Goal: Task Accomplishment & Management: Manage account settings

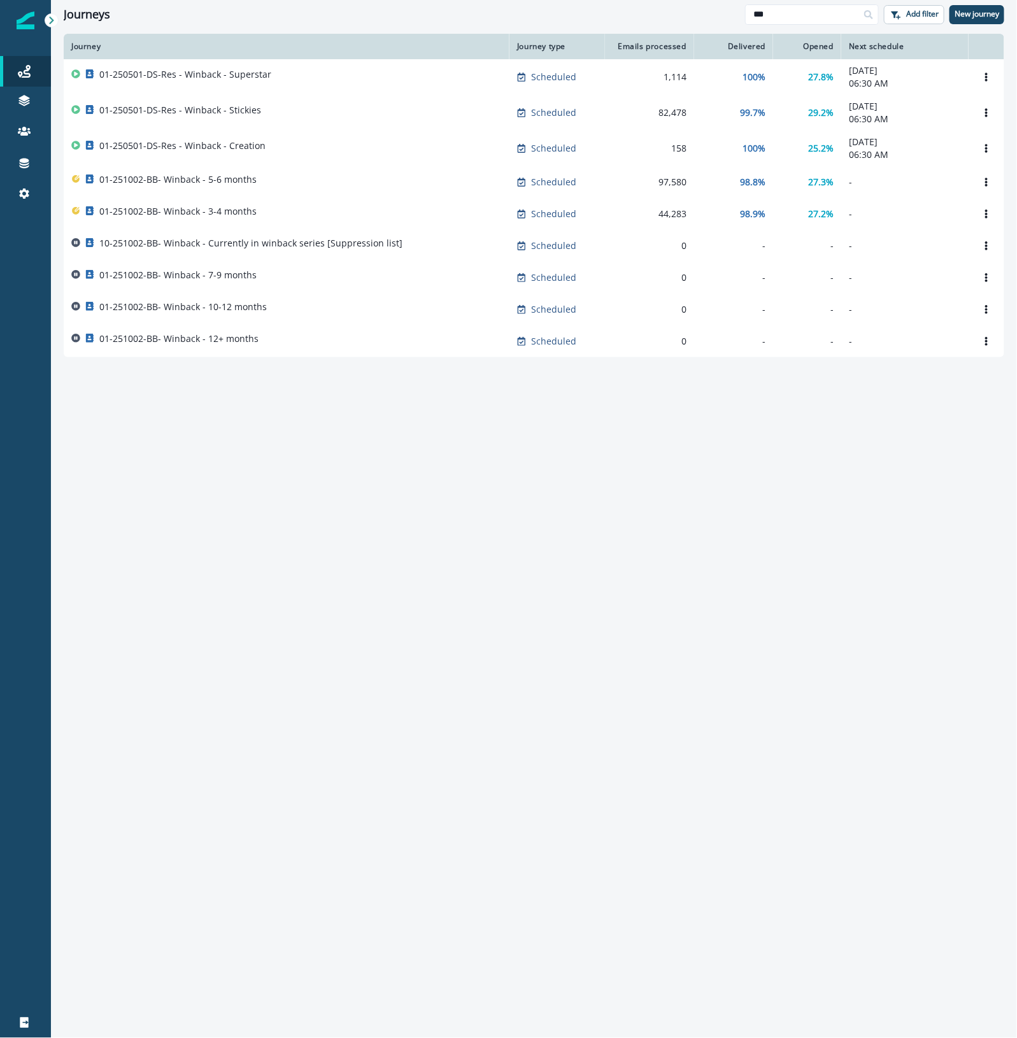
drag, startPoint x: 811, startPoint y: 19, endPoint x: 648, endPoint y: 17, distance: 163.0
click at [658, 13] on div "Journeys *** Add filter New journey" at bounding box center [534, 14] width 966 height 29
type input "*******"
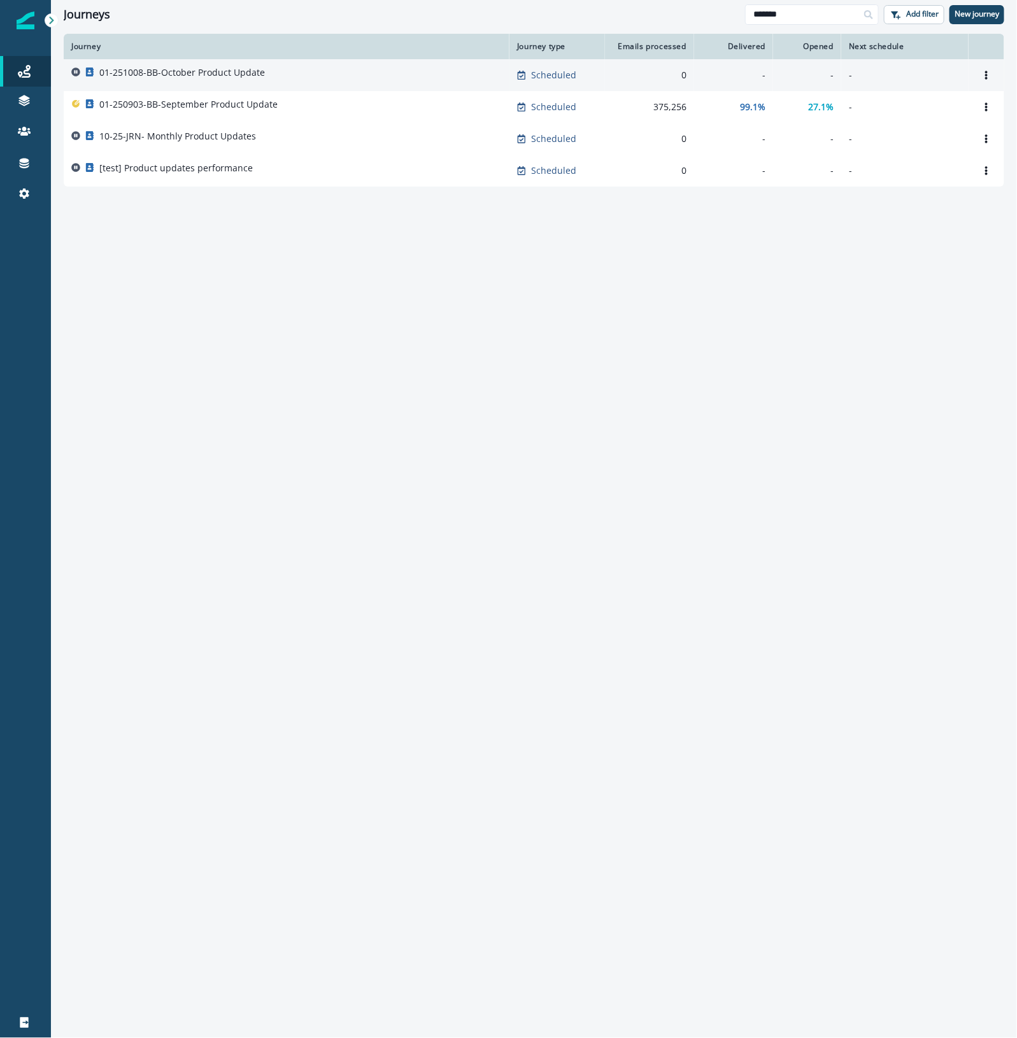
click at [338, 77] on div "01-251008-BB-October Product Update" at bounding box center [286, 75] width 430 height 18
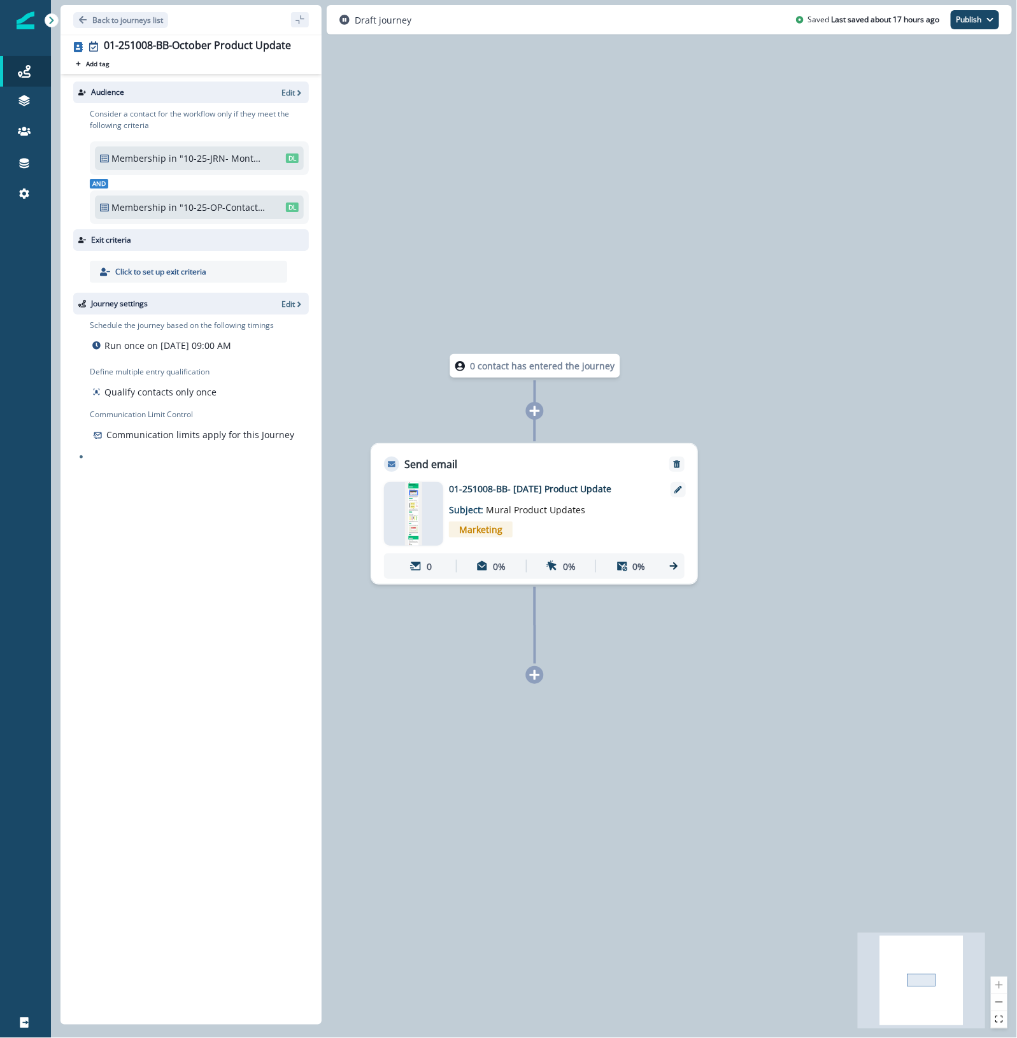
click at [565, 485] on p "01-251008-BB- [DATE] Product Update" at bounding box center [551, 488] width 204 height 13
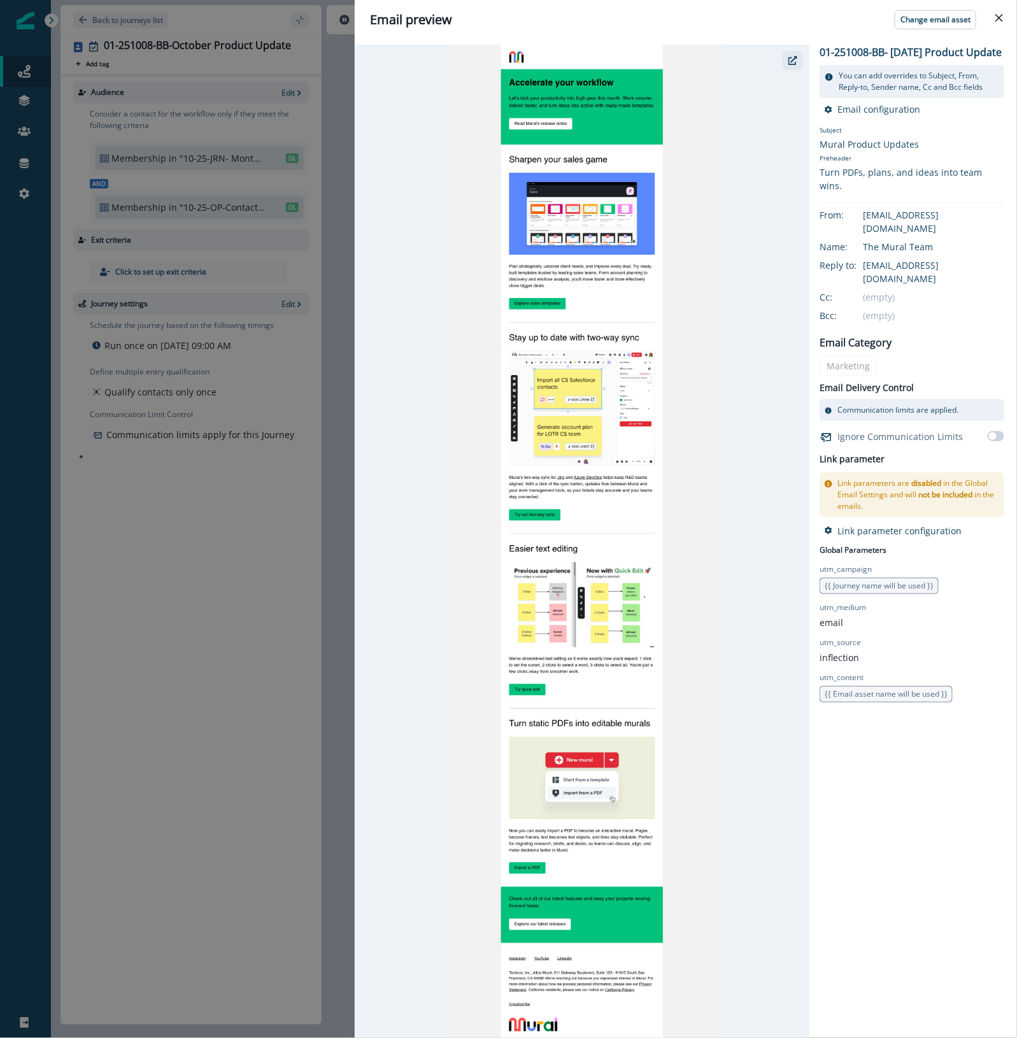
click at [795, 60] on icon "button" at bounding box center [792, 60] width 9 height 9
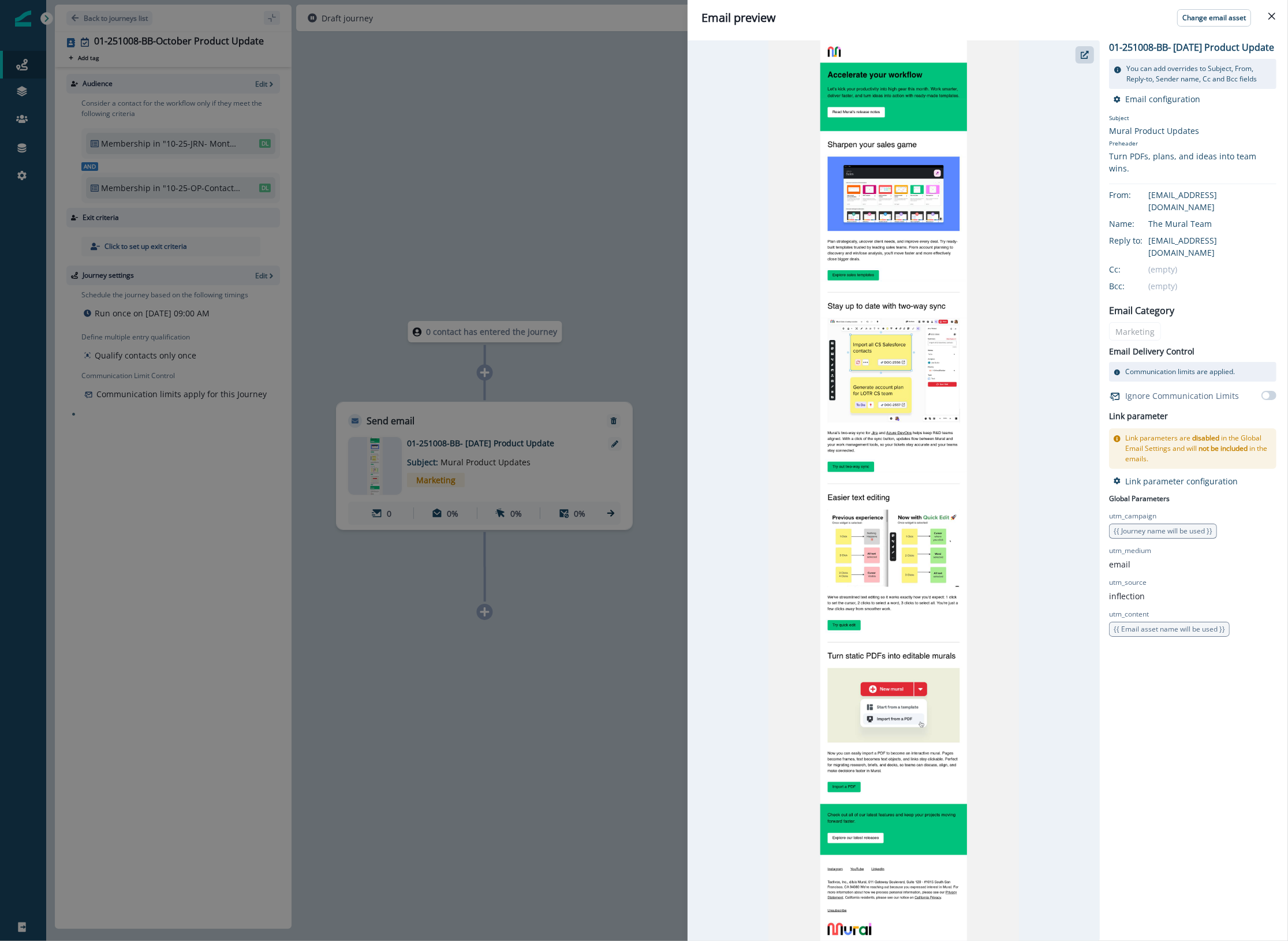
click at [519, 199] on div "Email preview Change email asset 01-251008-BB- October 25 Product Update You ca…" at bounding box center [644, 470] width 1288 height 941
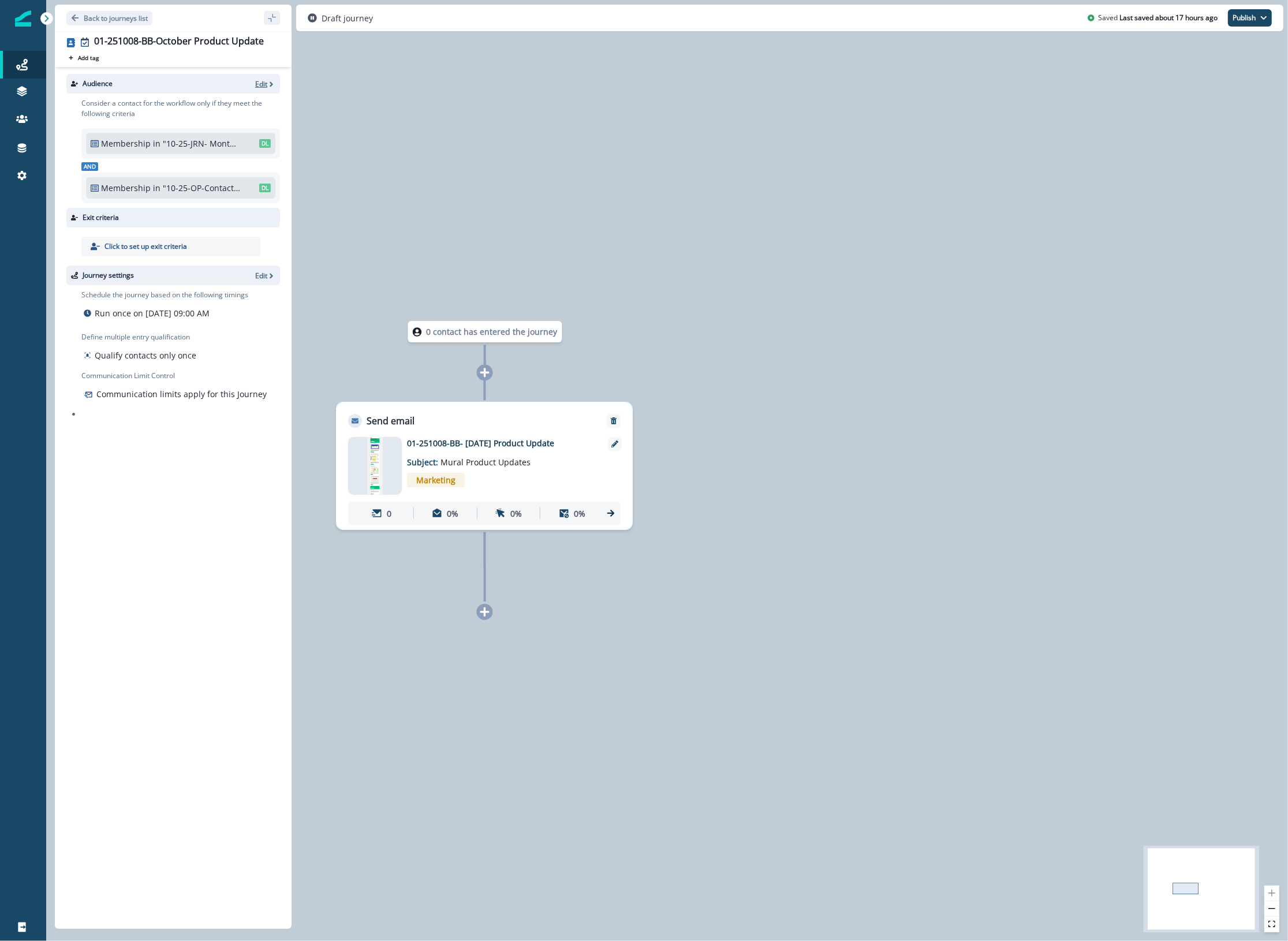
click at [267, 82] on icon "button" at bounding box center [271, 84] width 8 height 8
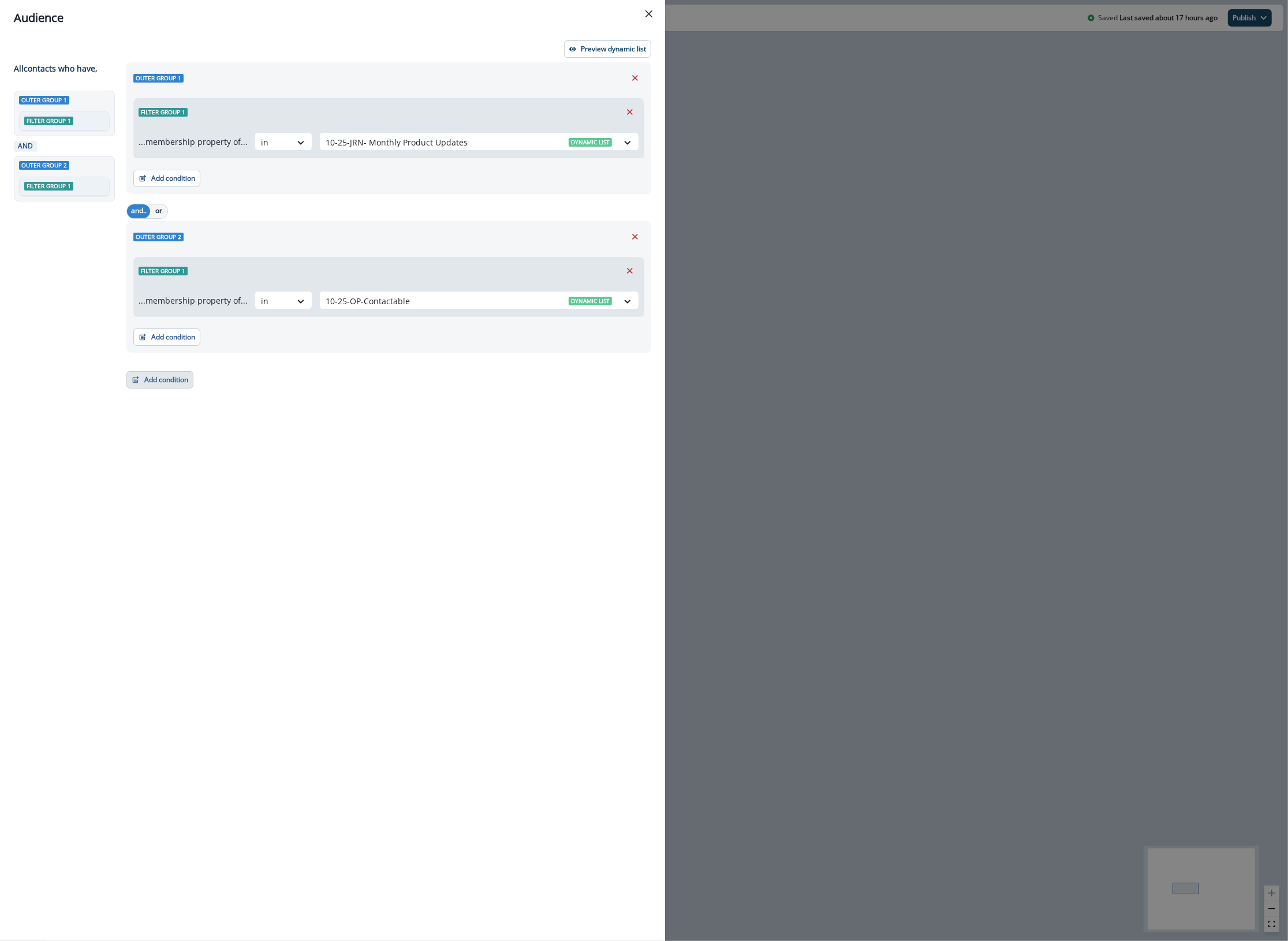
click at [174, 377] on button "Add condition" at bounding box center [160, 379] width 67 height 17
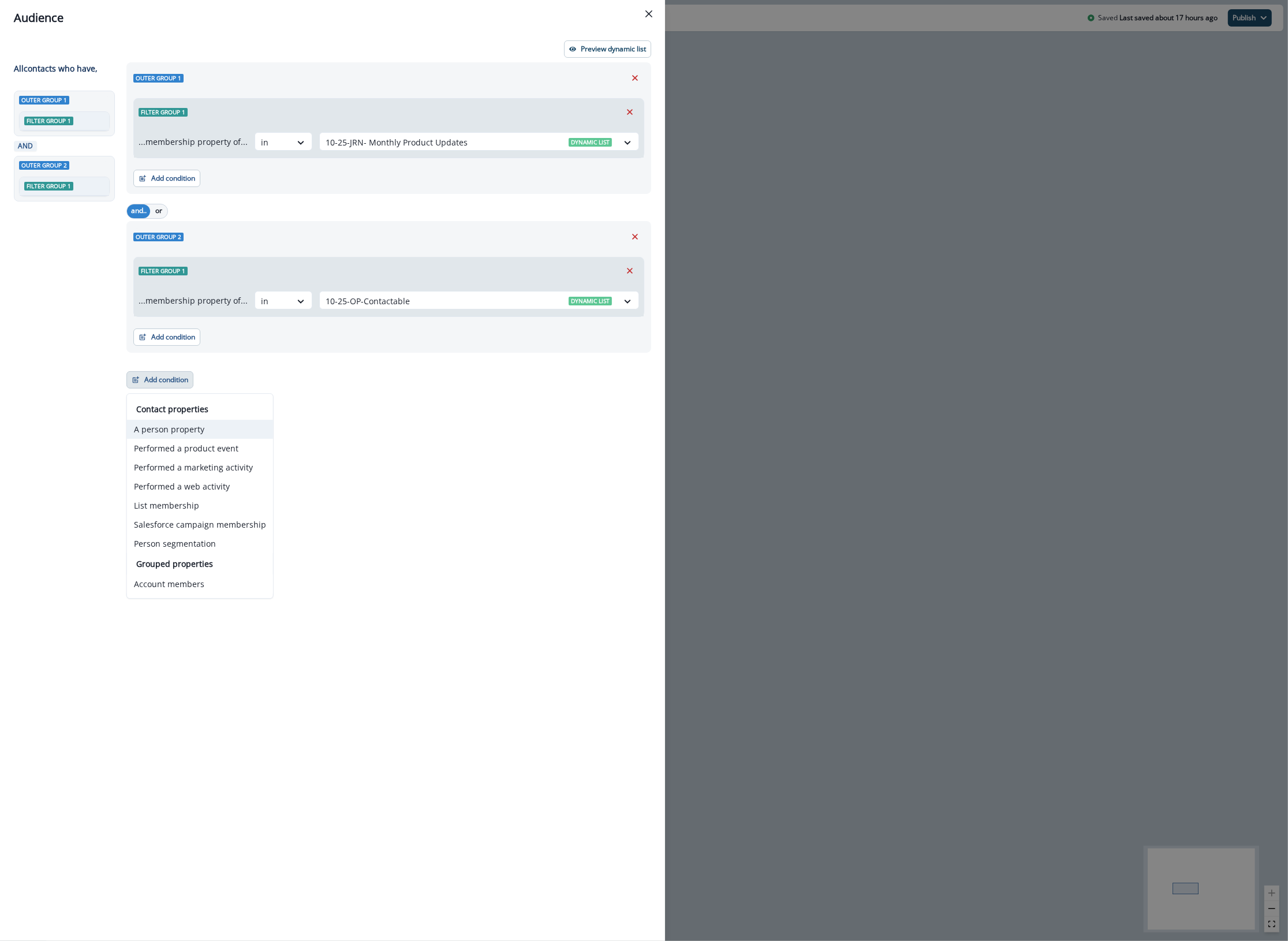
click at [169, 432] on button "A person property" at bounding box center [199, 429] width 146 height 19
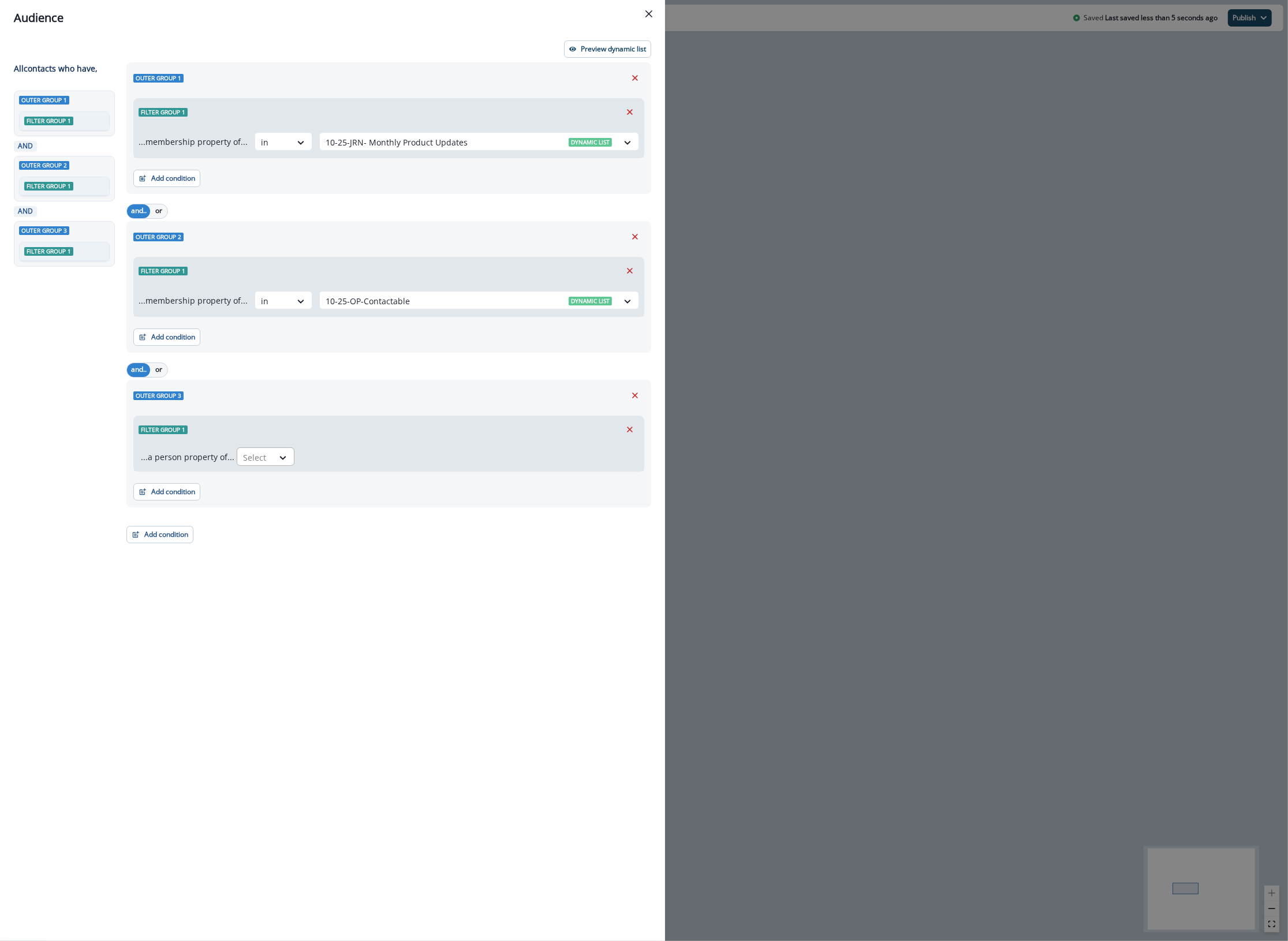
click at [258, 459] on div at bounding box center [255, 458] width 24 height 15
click at [634, 395] on icon "Remove" at bounding box center [634, 395] width 5 height 5
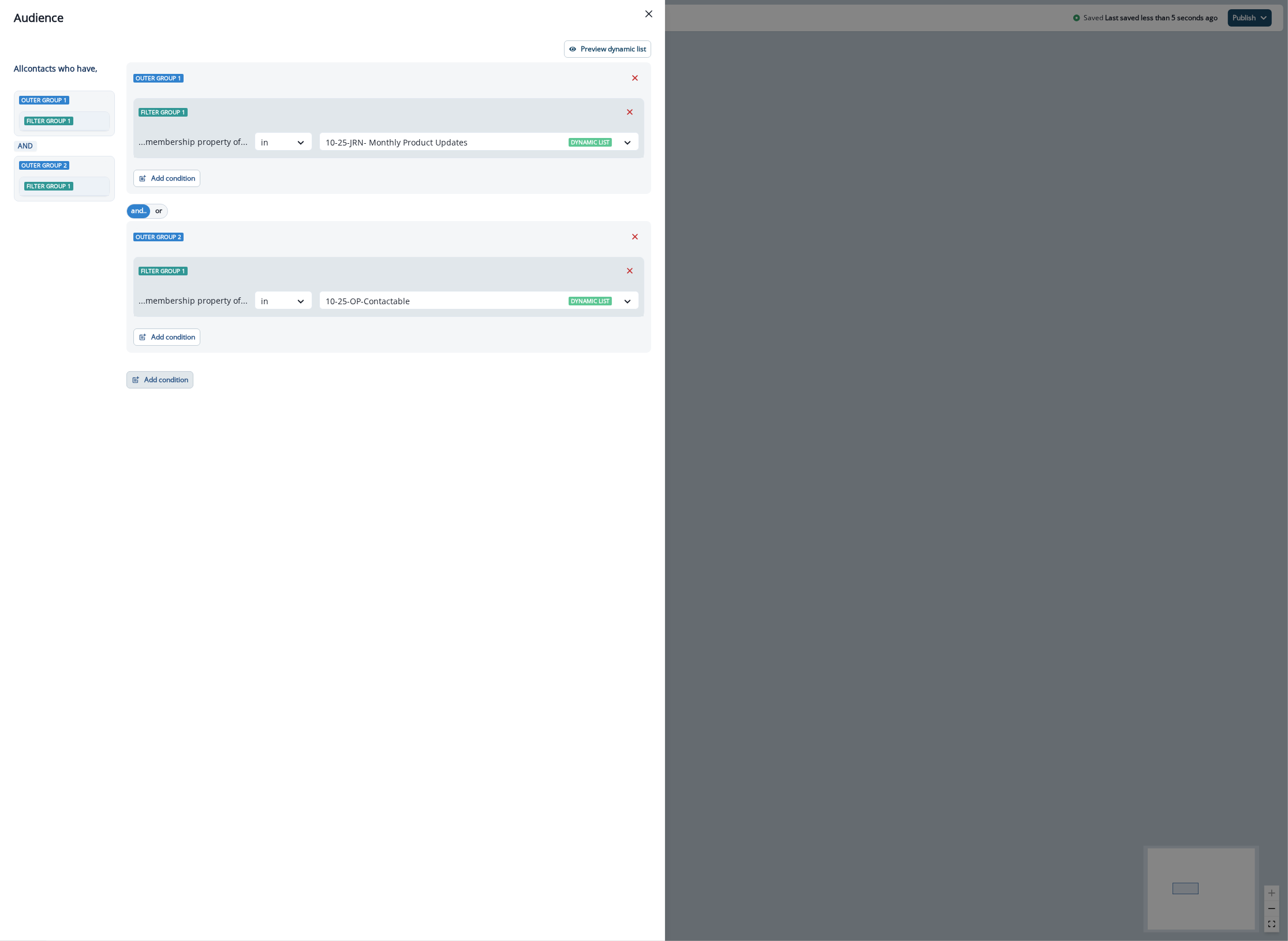
click at [161, 383] on button "Add condition" at bounding box center [160, 379] width 67 height 17
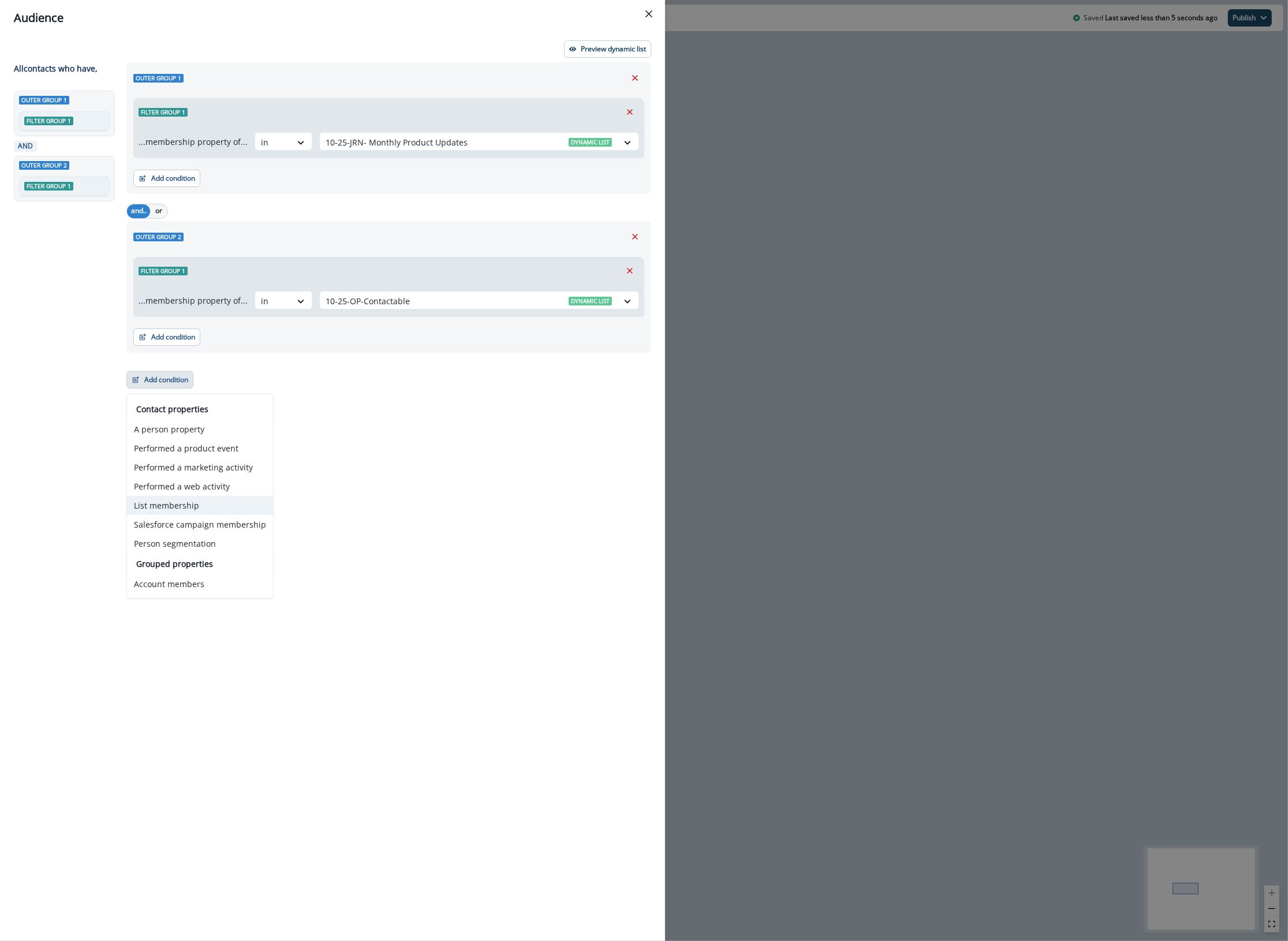
click at [166, 509] on button "List membership" at bounding box center [199, 505] width 146 height 19
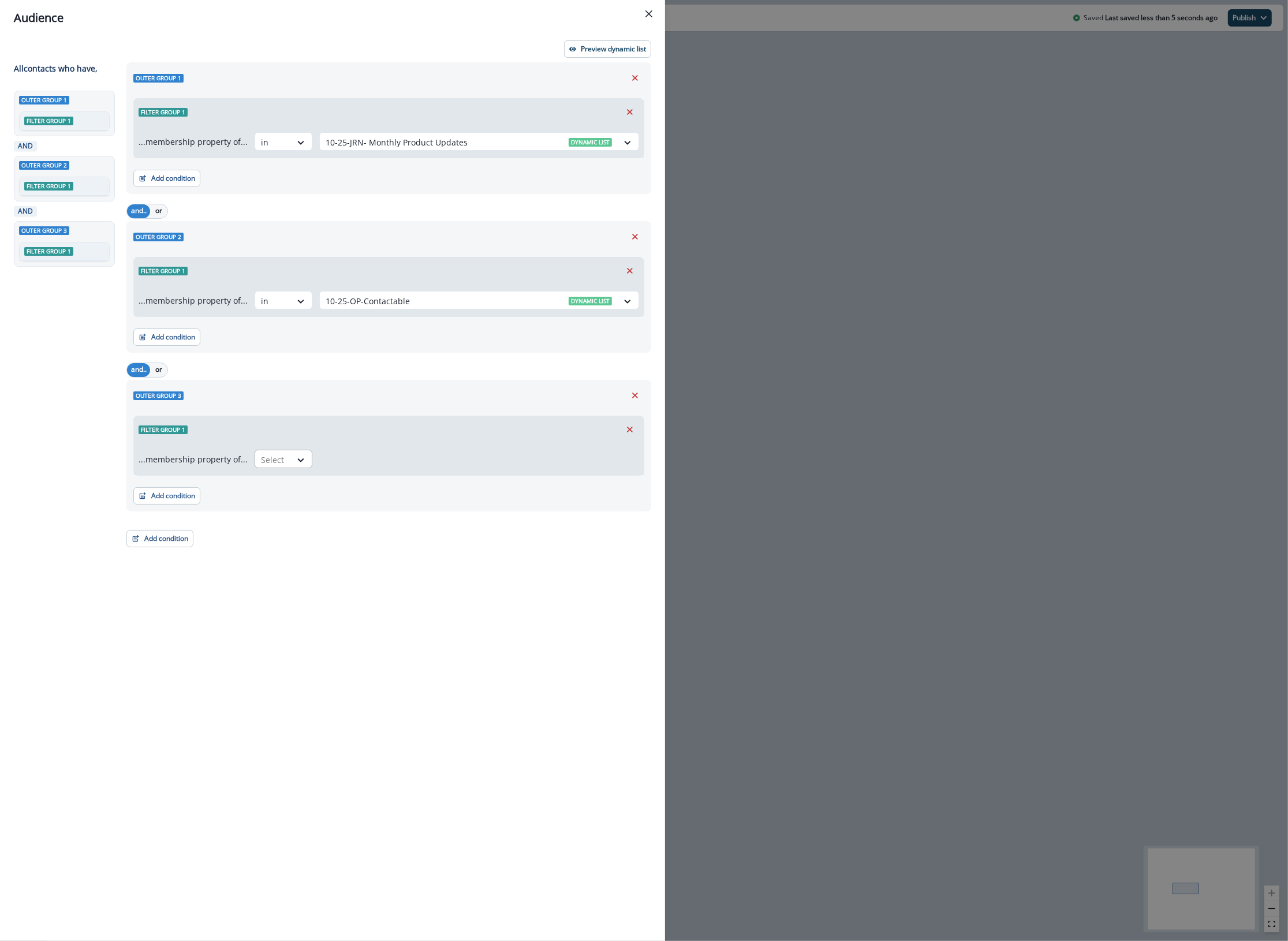
click at [286, 466] on div "Select" at bounding box center [272, 460] width 35 height 19
click at [273, 506] on div "not in" at bounding box center [280, 508] width 58 height 22
click at [370, 463] on div at bounding box center [469, 460] width 286 height 15
type input "***"
click at [803, 500] on div "Audience Preview dynamic list All contact s who have, Outer group 1 Filter grou…" at bounding box center [644, 470] width 1288 height 941
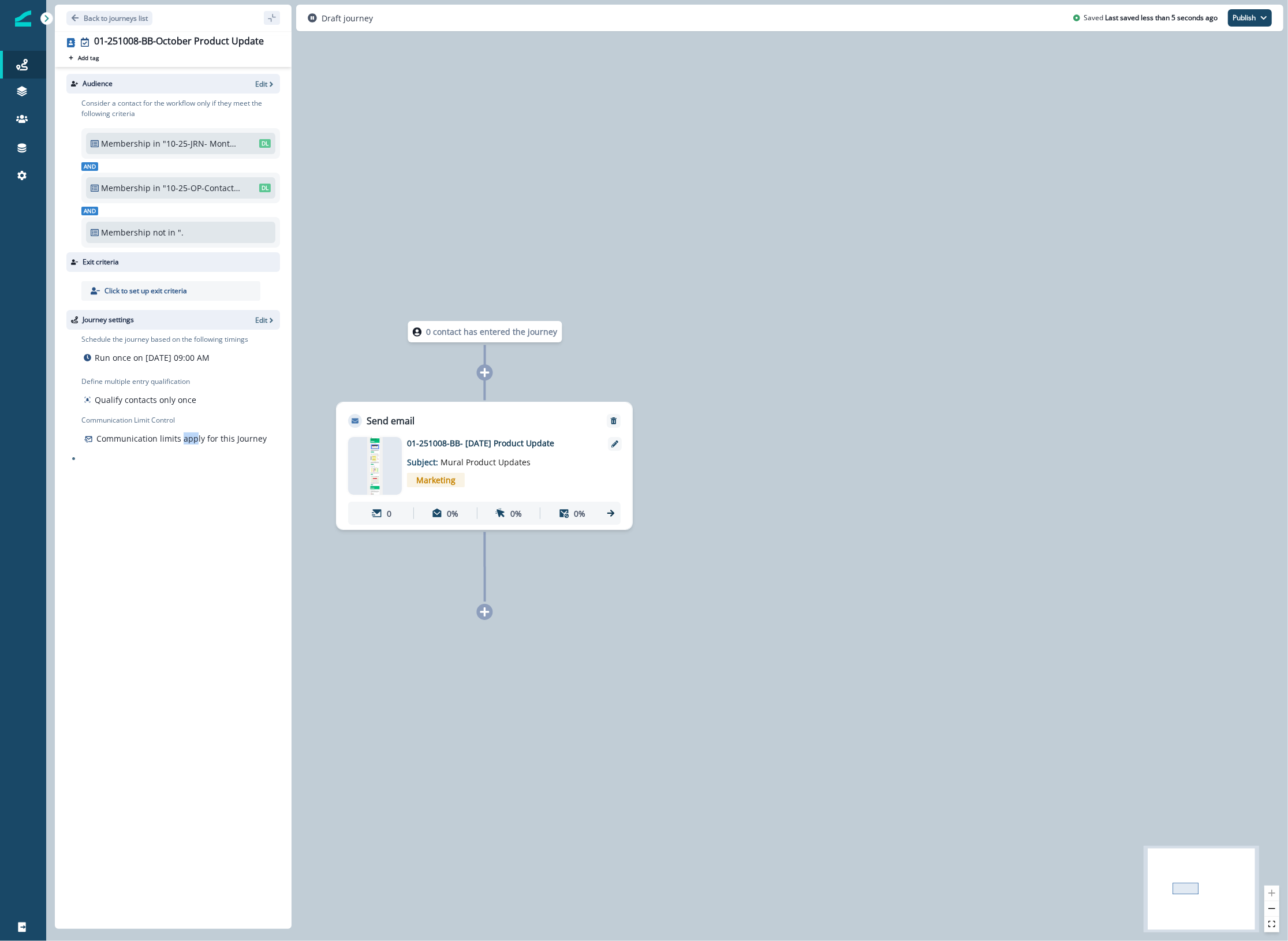
drag, startPoint x: 189, startPoint y: 515, endPoint x: 207, endPoint y: 509, distance: 19.0
click at [198, 518] on div "Audience Edit Consider a contact for the workflow only if they meet the followi…" at bounding box center [172, 496] width 237 height 858
click at [207, 509] on div "Audience Edit Consider a contact for the workflow only if they meet the followi…" at bounding box center [172, 496] width 237 height 858
click at [264, 441] on div "Communication limits apply for this Journey" at bounding box center [180, 438] width 199 height 16
click at [104, 18] on p "Back to journeys list" at bounding box center [115, 18] width 64 height 10
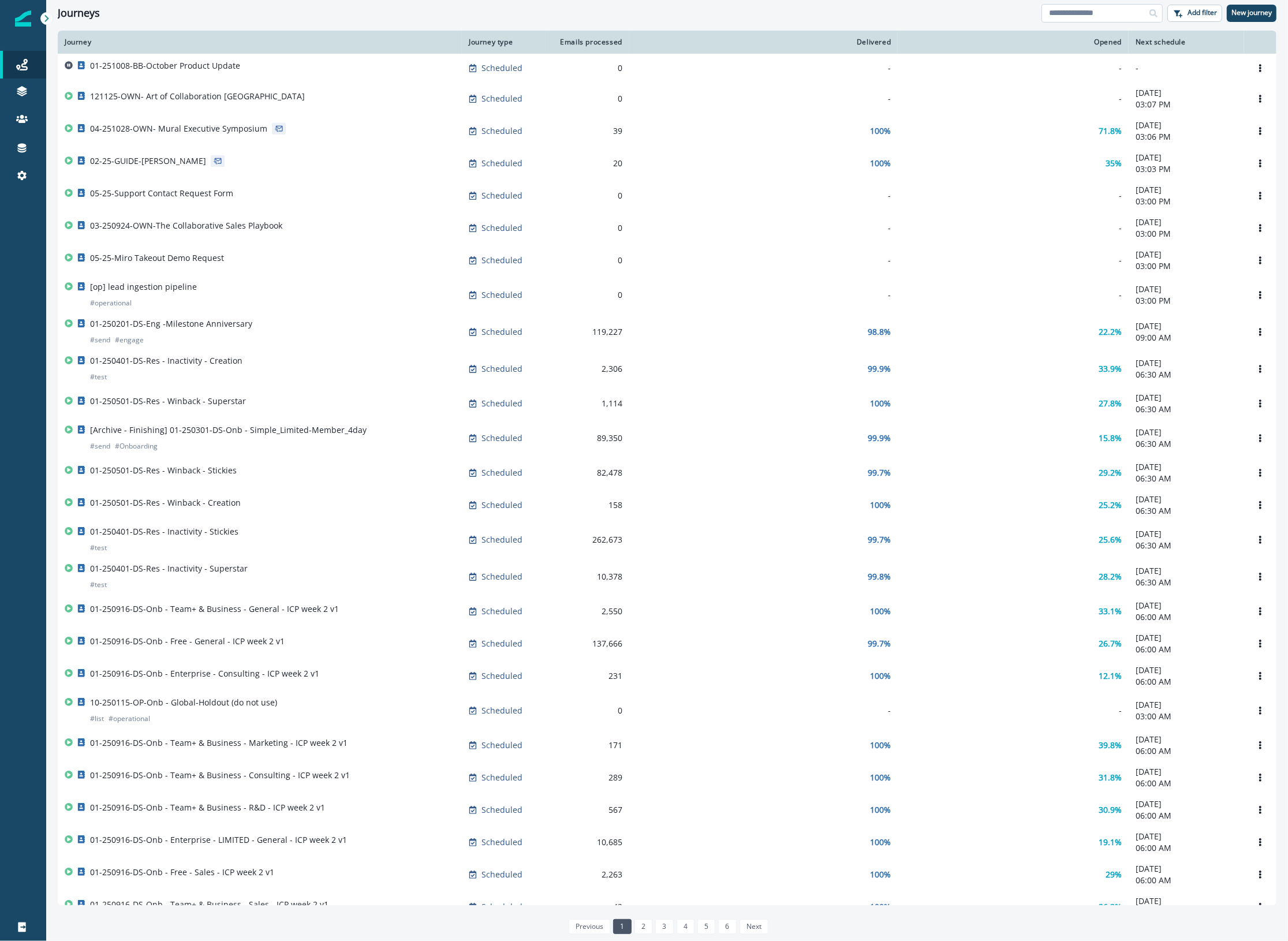
click at [921, 19] on input at bounding box center [1102, 13] width 121 height 18
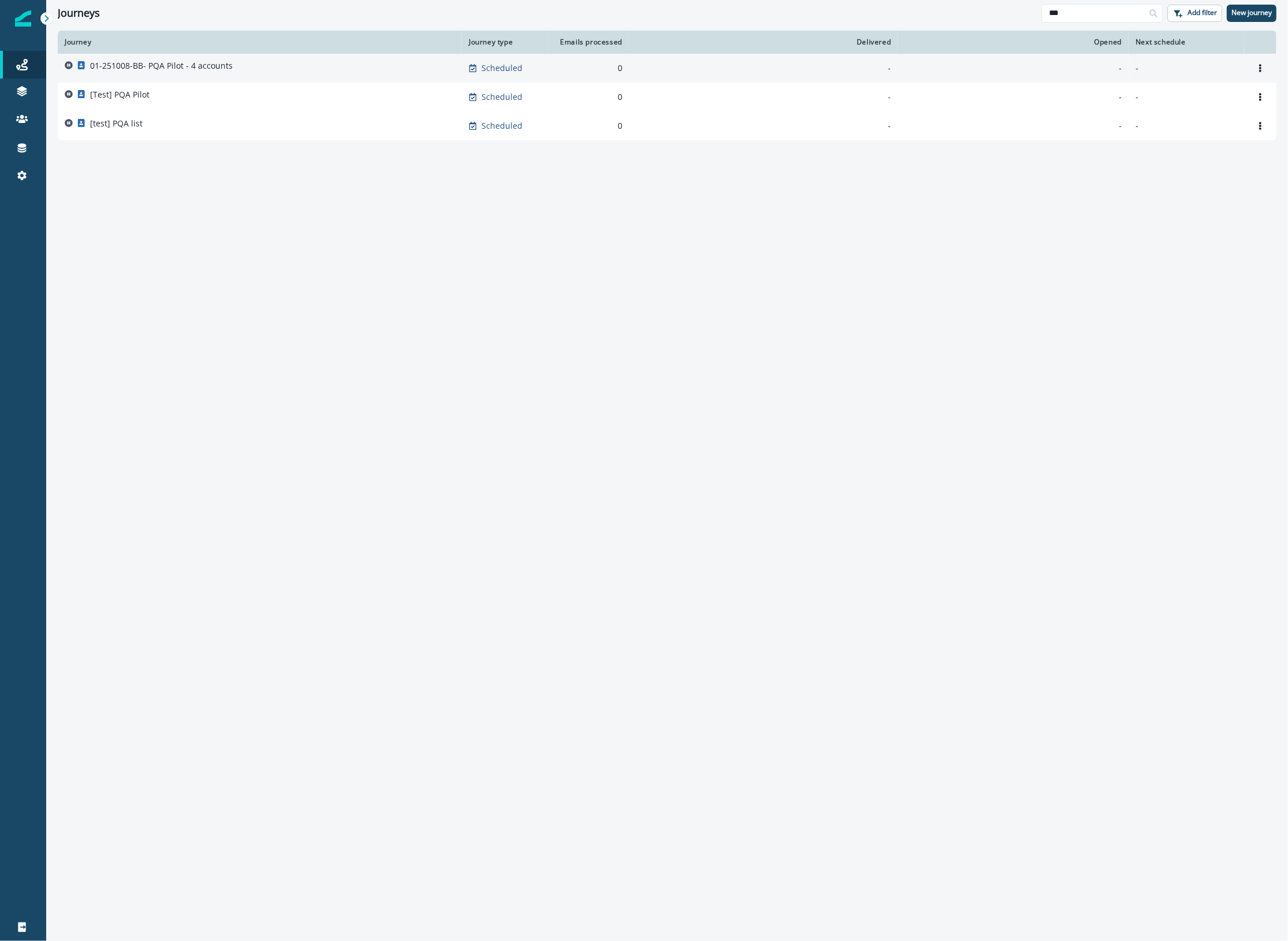
type input "***"
click at [344, 66] on div "01-251008-BB- PQA Pilot - 4 accounts" at bounding box center [259, 68] width 390 height 16
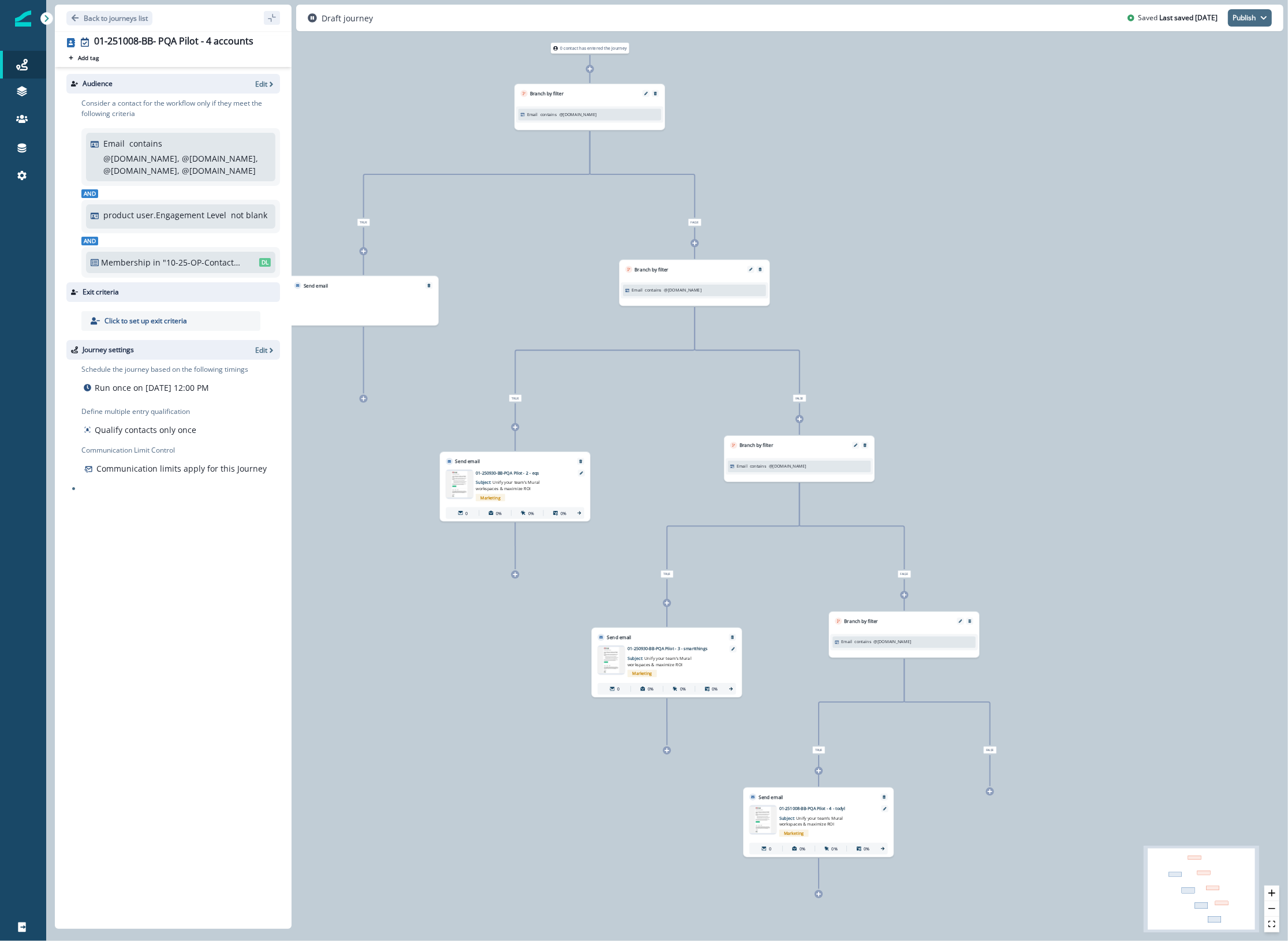
click at [921, 21] on button "Publish" at bounding box center [1249, 17] width 44 height 17
click at [921, 70] on button "as inactive journey" at bounding box center [1206, 67] width 128 height 21
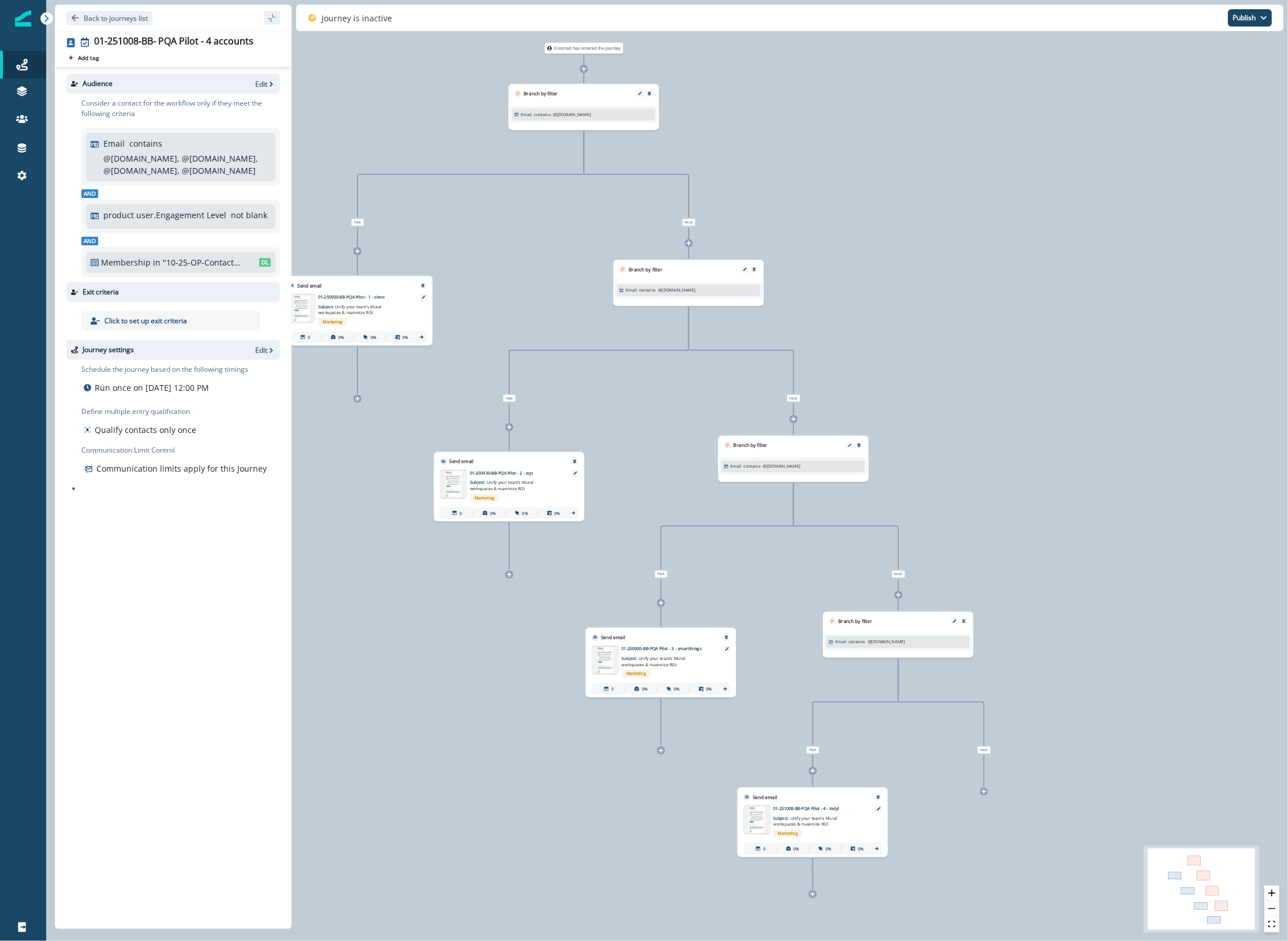
click at [921, 15] on div "Journey is inactive Publish as active journey as inactive journey" at bounding box center [789, 17] width 987 height 26
click at [92, 18] on p "Back to journeys list" at bounding box center [115, 18] width 64 height 10
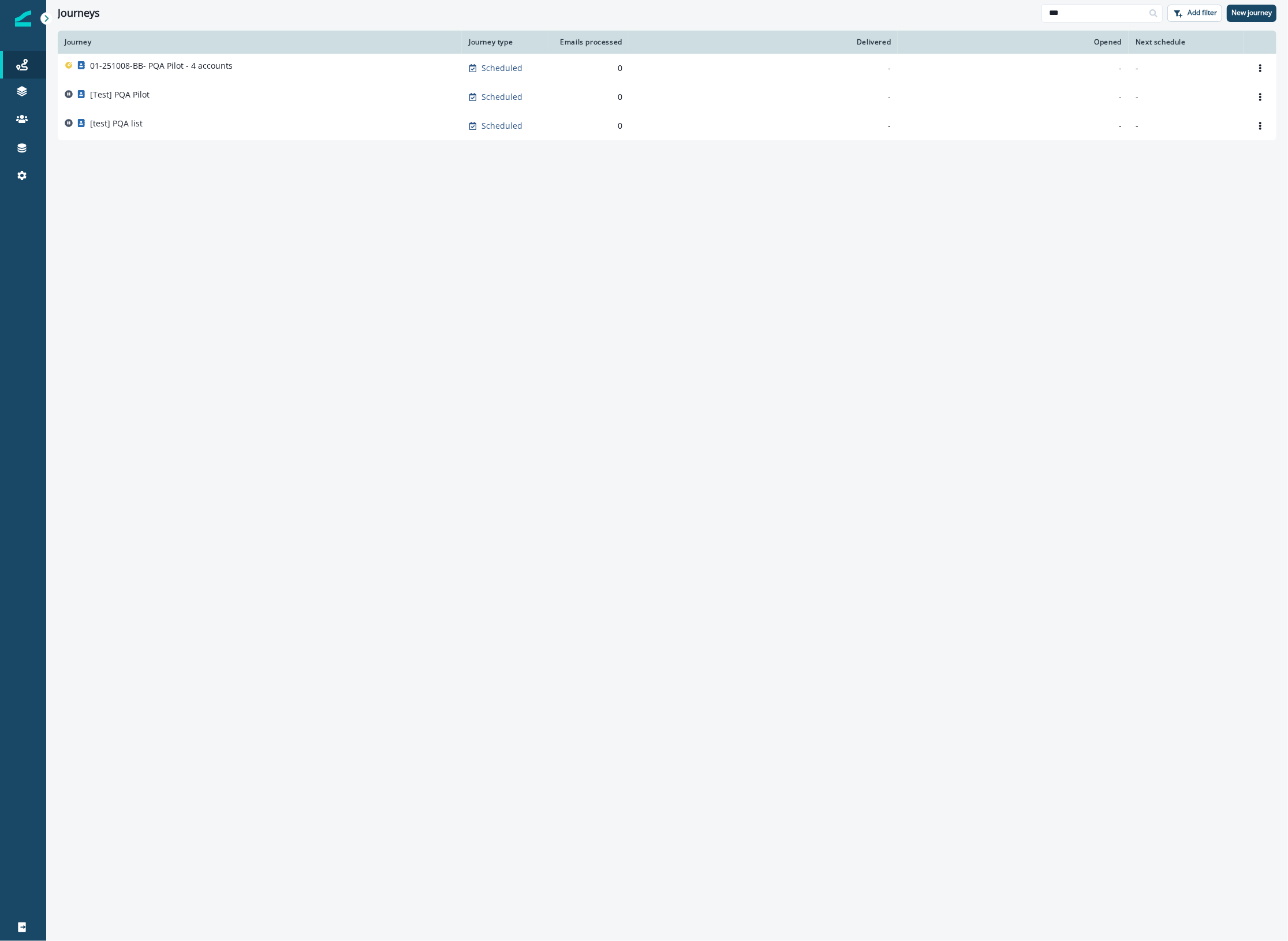
drag, startPoint x: 1075, startPoint y: 13, endPoint x: 999, endPoint y: 14, distance: 76.0
click at [921, 14] on div "Journeys *** Add filter New journey" at bounding box center [667, 13] width 1242 height 26
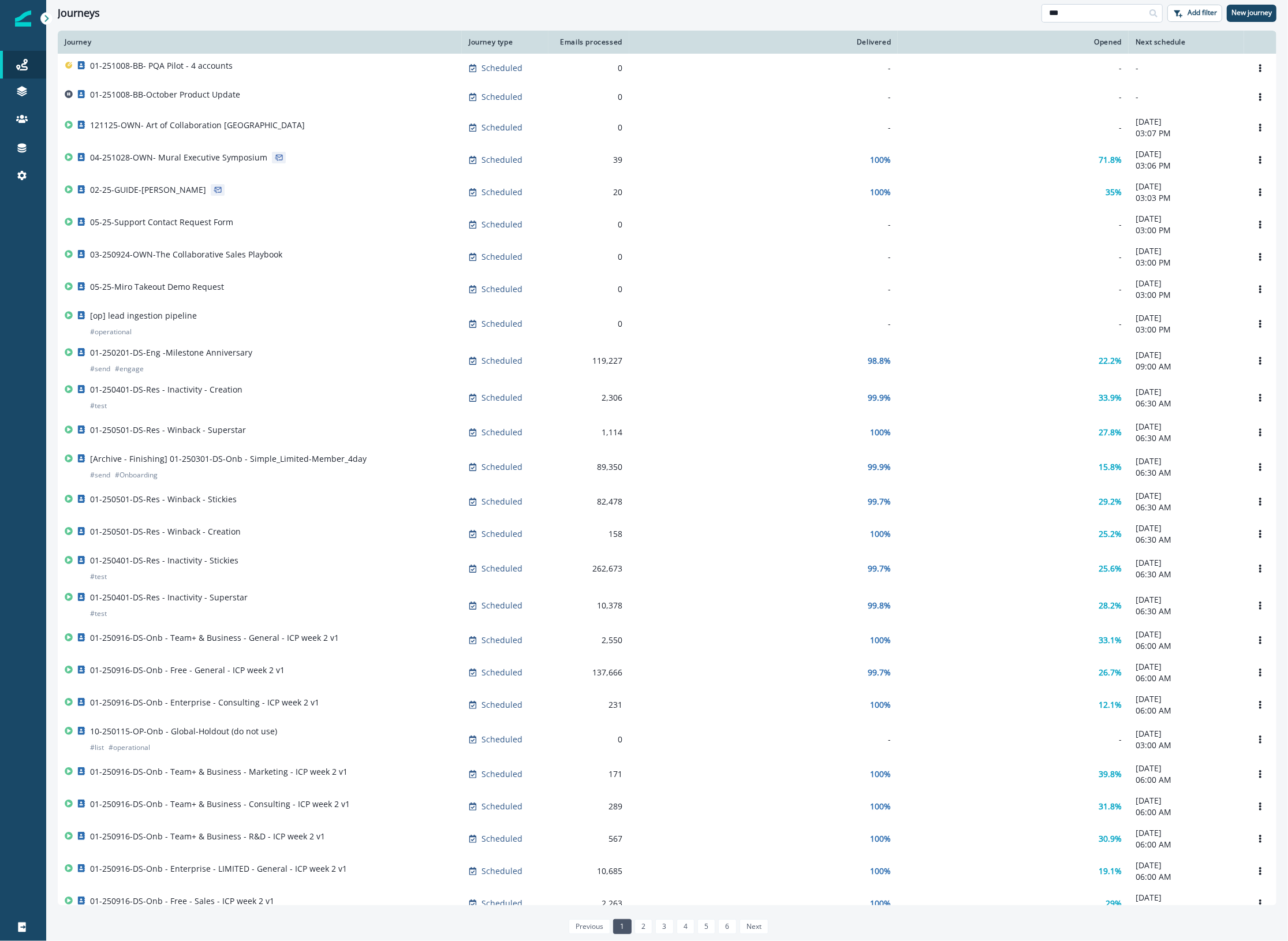
type input "***"
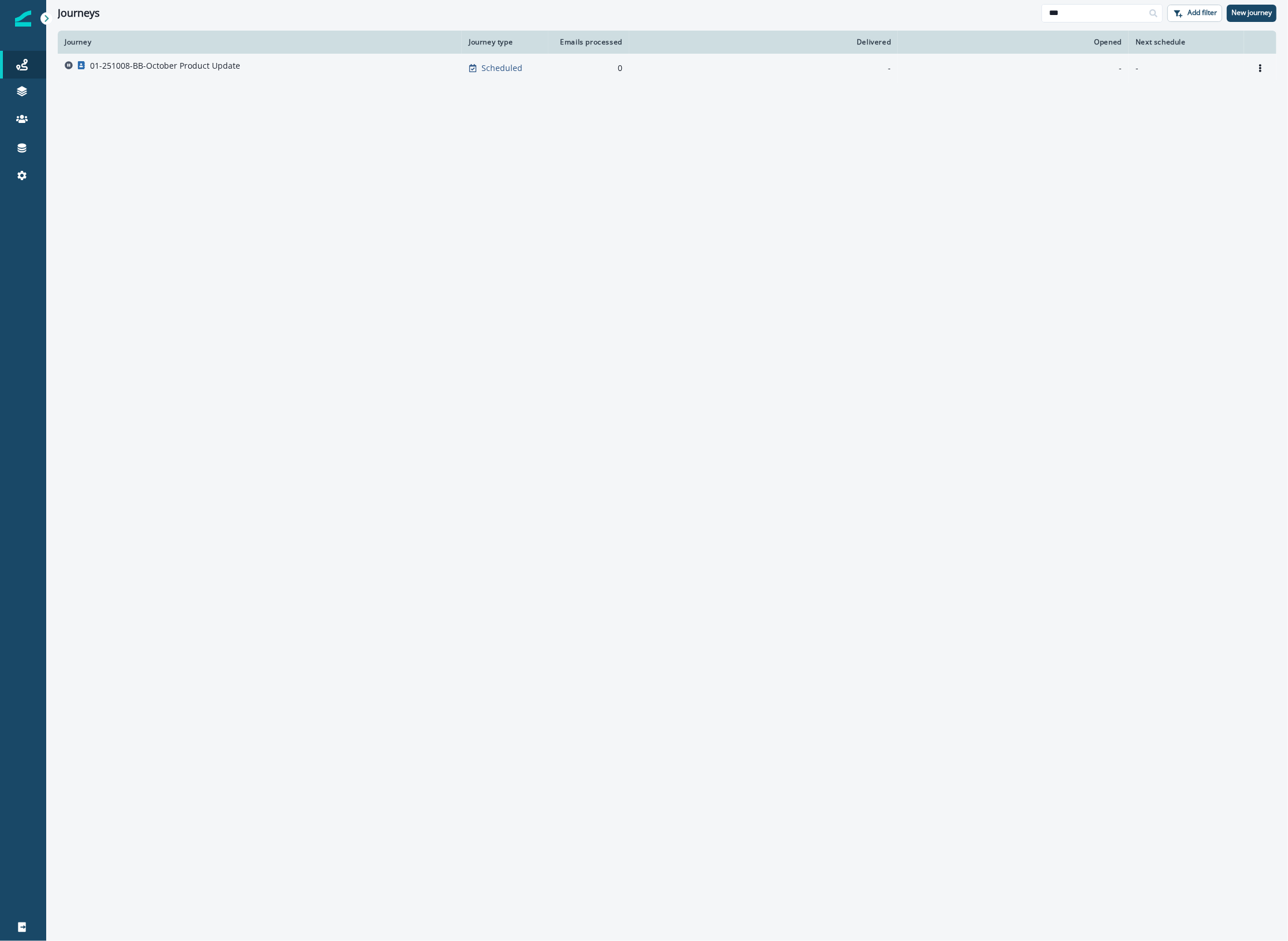
click at [205, 73] on div "01-251008-BB-October Product Update" at bounding box center [165, 68] width 150 height 16
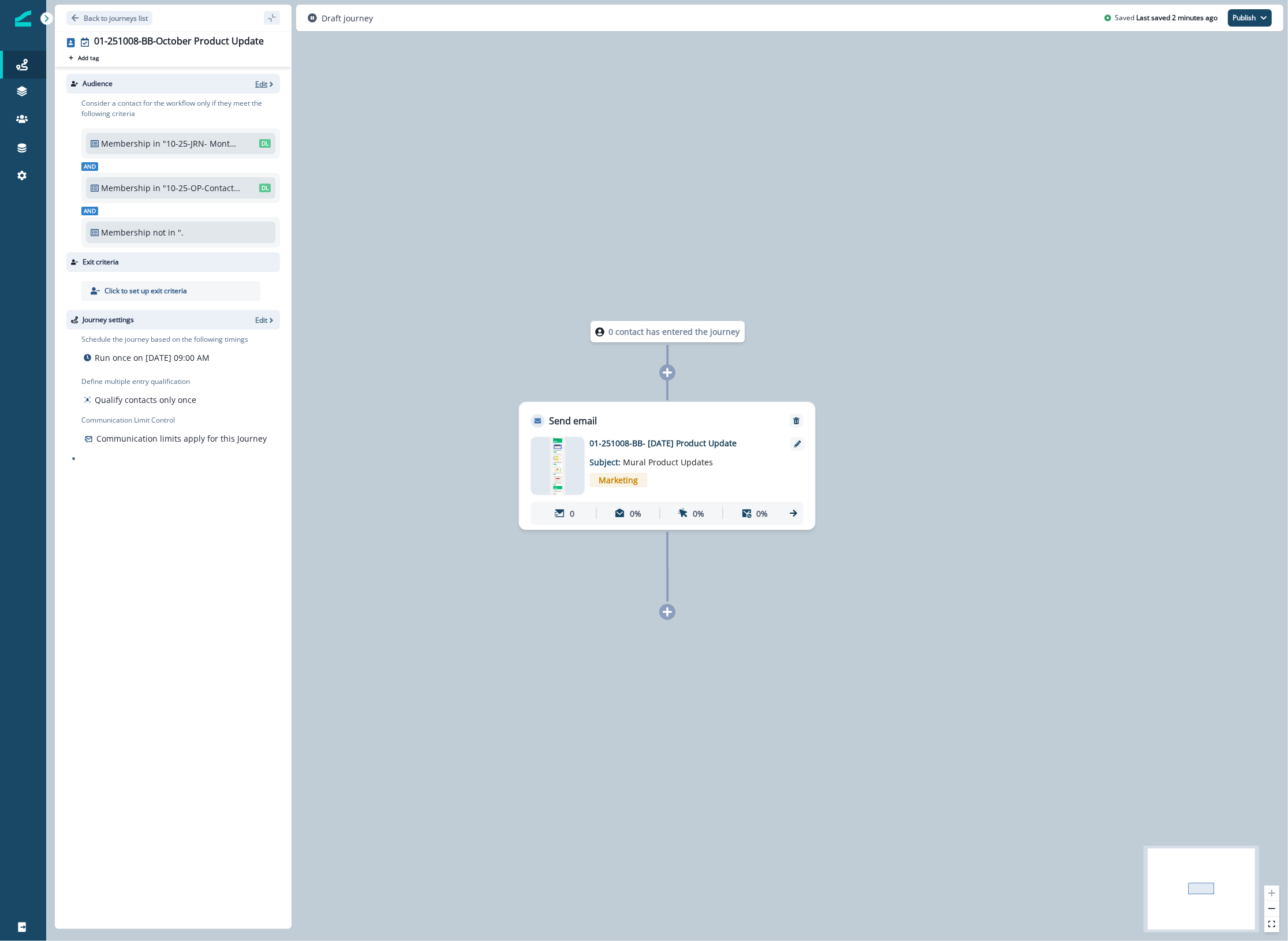
click at [258, 82] on p "Edit" at bounding box center [260, 83] width 12 height 10
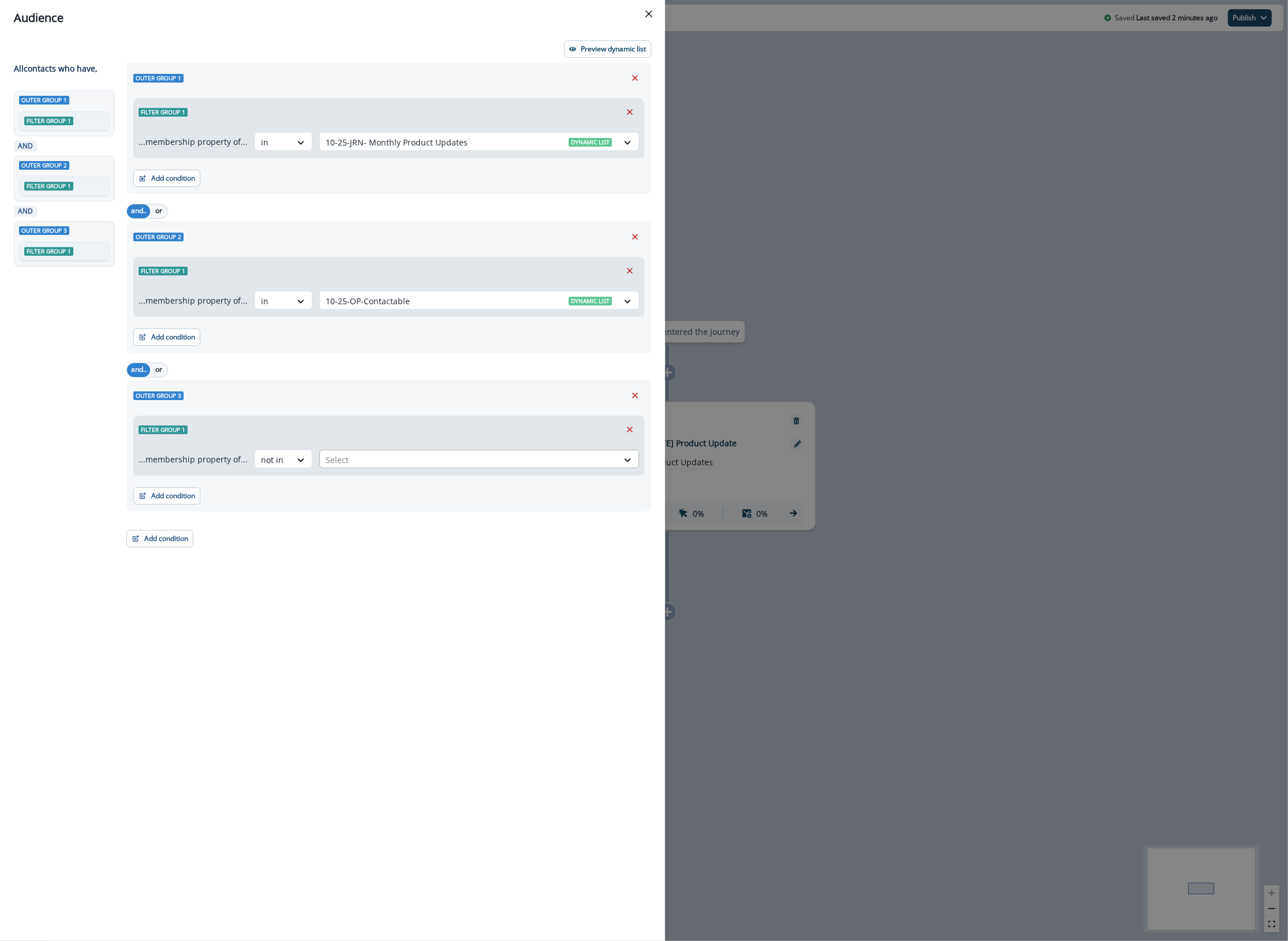
click at [390, 457] on div at bounding box center [469, 460] width 286 height 15
type input "***"
click at [409, 499] on div "Dynamic list 01-251008-BB- PQA Pilot - 4 accounts" at bounding box center [477, 489] width 324 height 26
drag, startPoint x: 390, startPoint y: 656, endPoint x: 387, endPoint y: 668, distance: 12.4
click at [389, 657] on div "Outer group 1 Filter group 1 ...membership property of... in 10-25-JRN- Monthly…" at bounding box center [385, 480] width 531 height 837
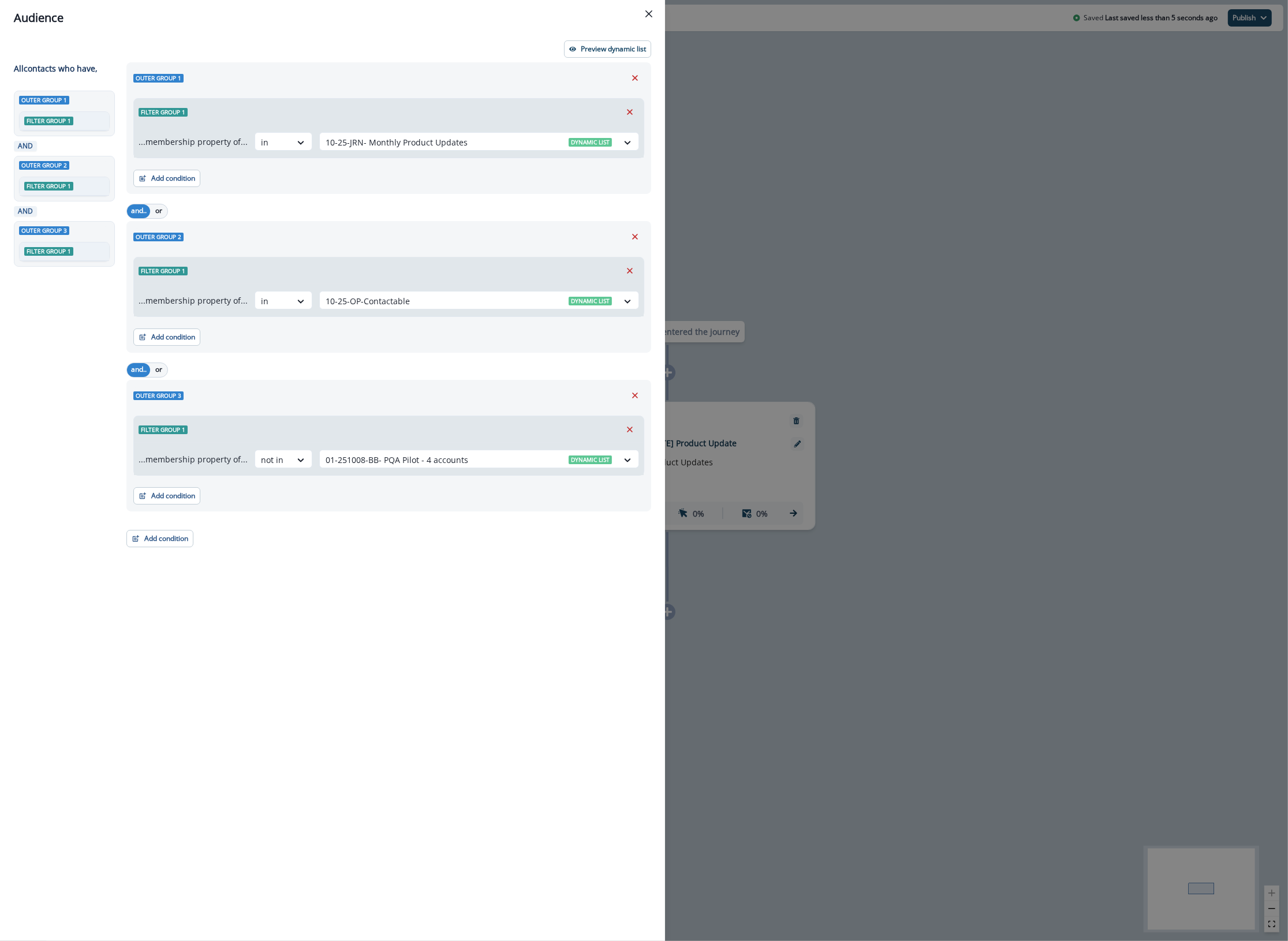
click at [910, 257] on div "Audience Preview dynamic list All contact s who have, Outer group 1 Filter grou…" at bounding box center [644, 470] width 1288 height 941
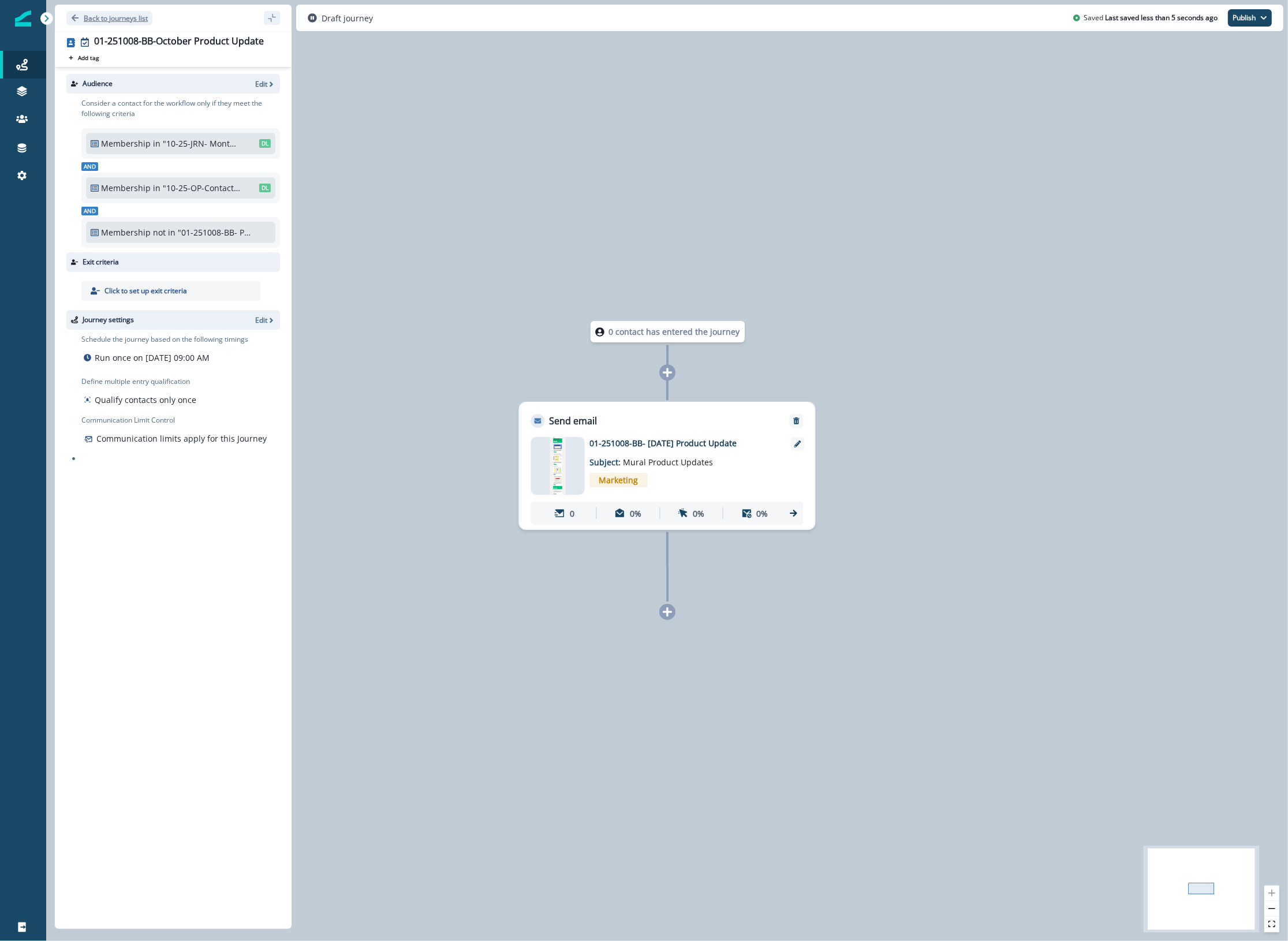
click at [101, 18] on p "Back to journeys list" at bounding box center [115, 18] width 64 height 10
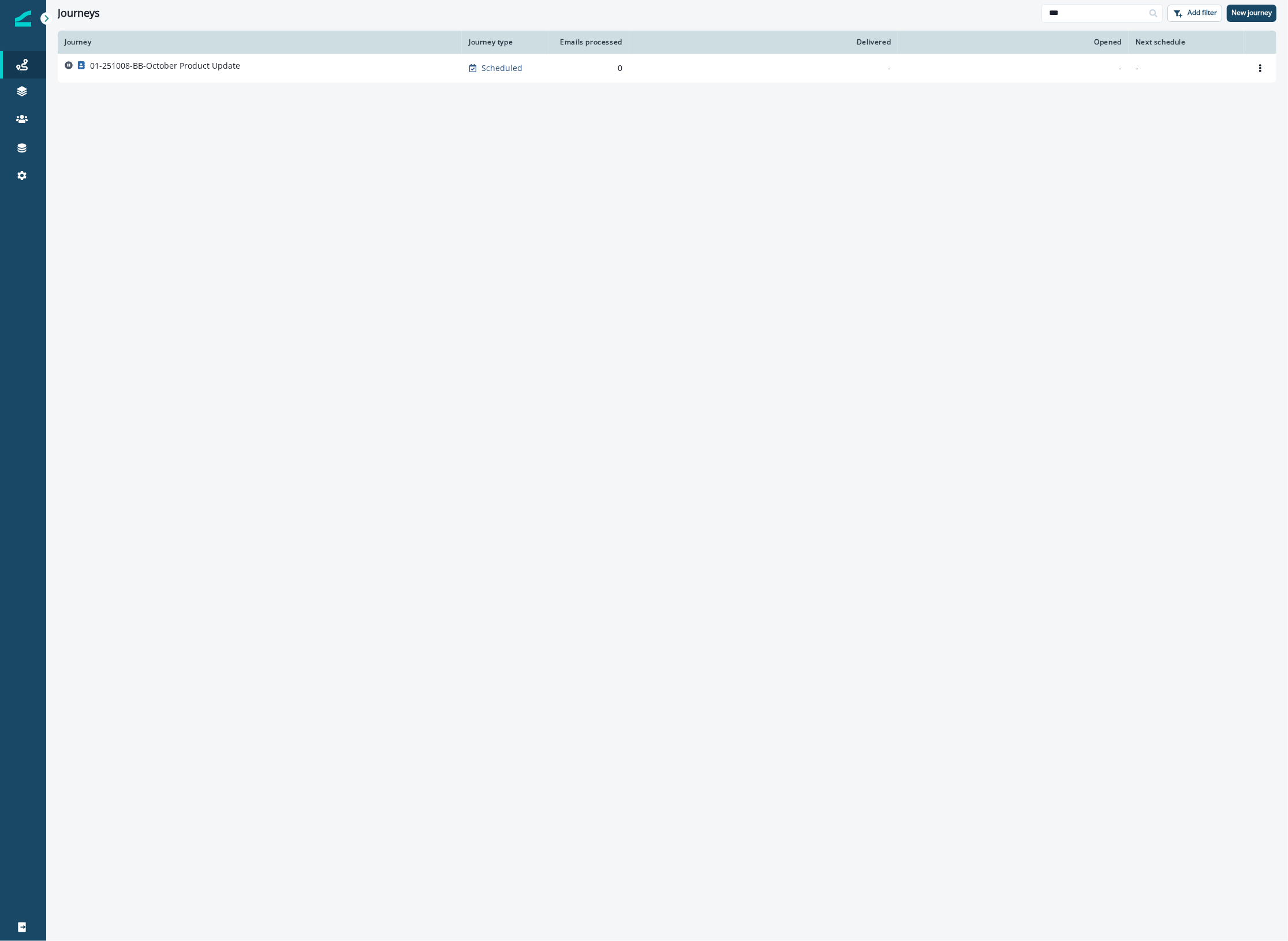
click at [921, 180] on div "Journey Journey type Emails processed Delivered Opened Next schedule 01-251008-…" at bounding box center [667, 485] width 1242 height 909
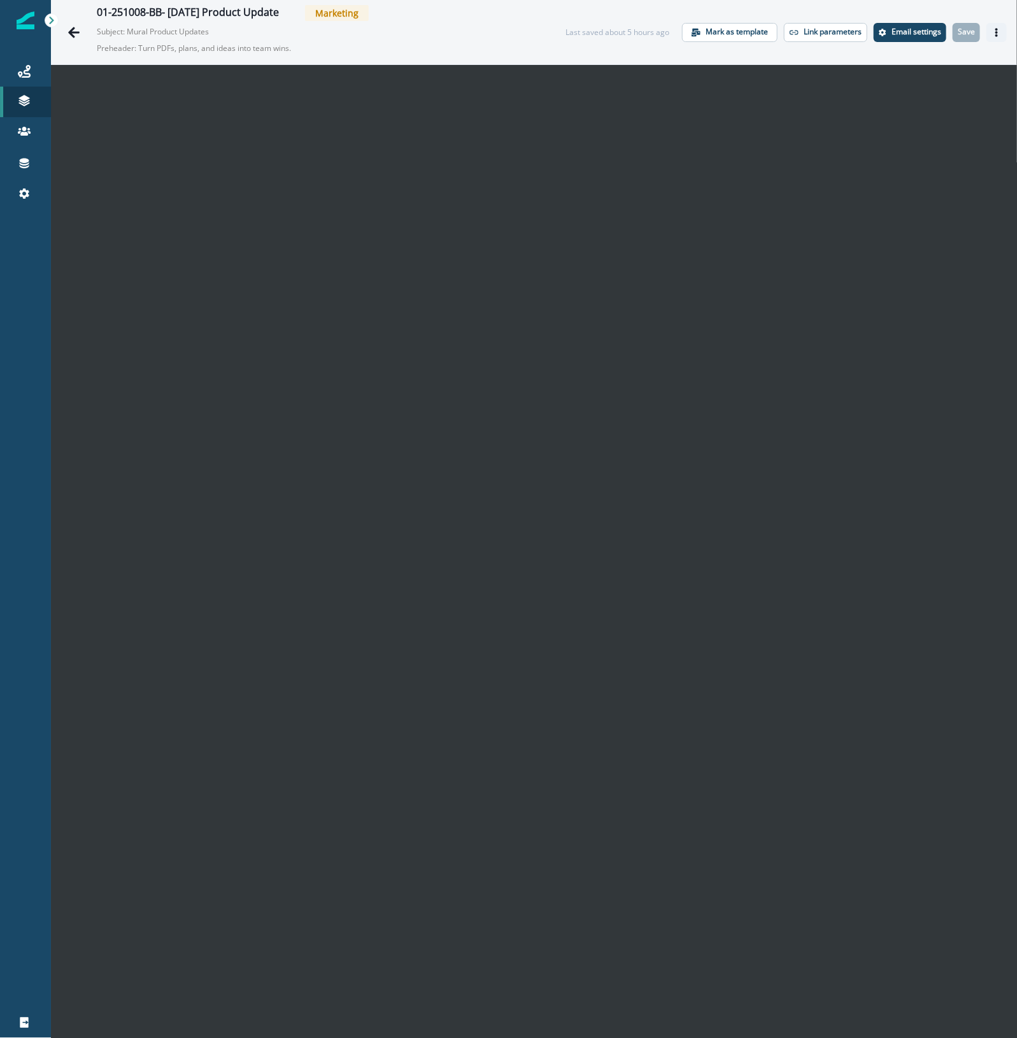
click at [988, 38] on button "Actions" at bounding box center [996, 32] width 20 height 19
click at [992, 28] on icon "Actions" at bounding box center [996, 32] width 9 height 9
click at [914, 107] on button "Send test email" at bounding box center [923, 110] width 141 height 23
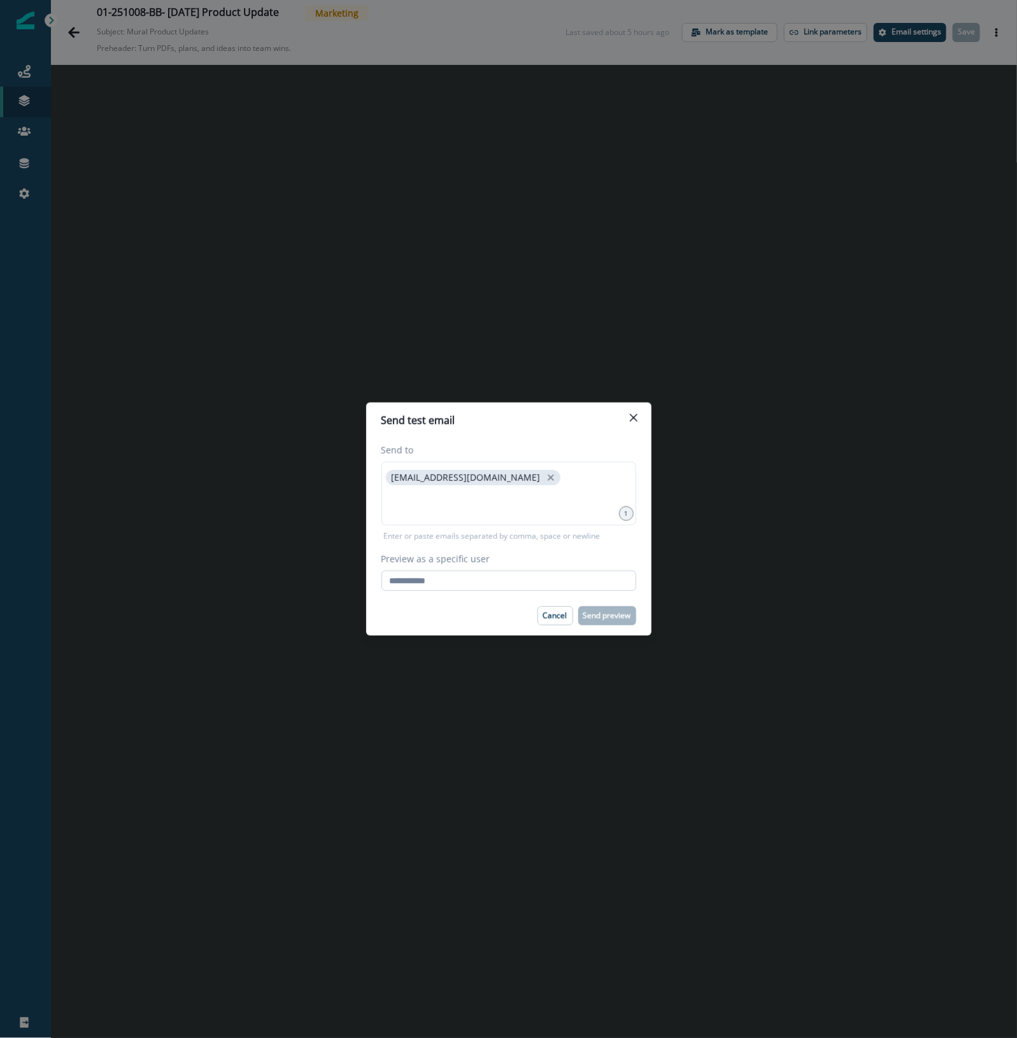
click at [495, 583] on input "Preview as a specific user" at bounding box center [508, 581] width 255 height 20
type input "**********"
click at [406, 606] on div "Cancel Send preview" at bounding box center [508, 615] width 255 height 19
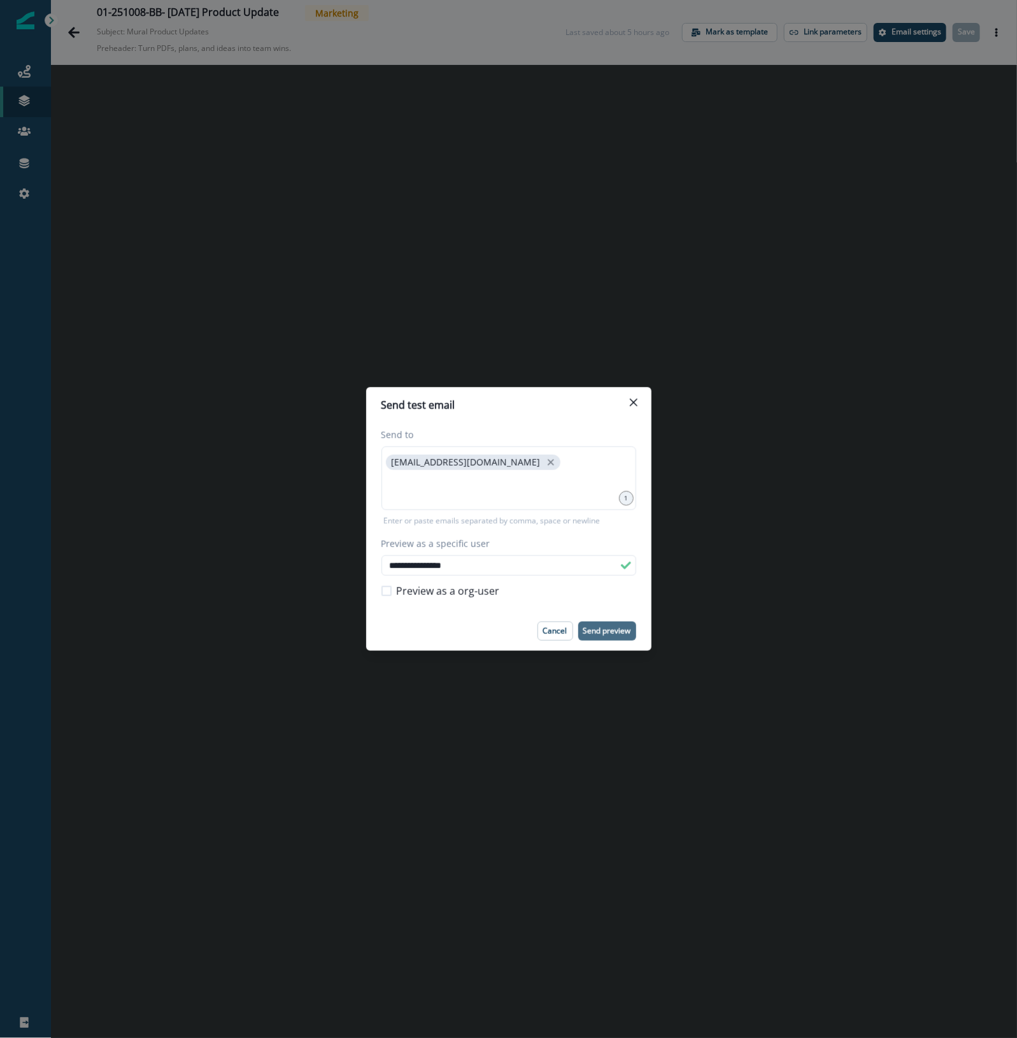
click at [602, 630] on p "Send preview" at bounding box center [607, 631] width 48 height 9
click at [640, 408] on button "Close" at bounding box center [633, 402] width 20 height 20
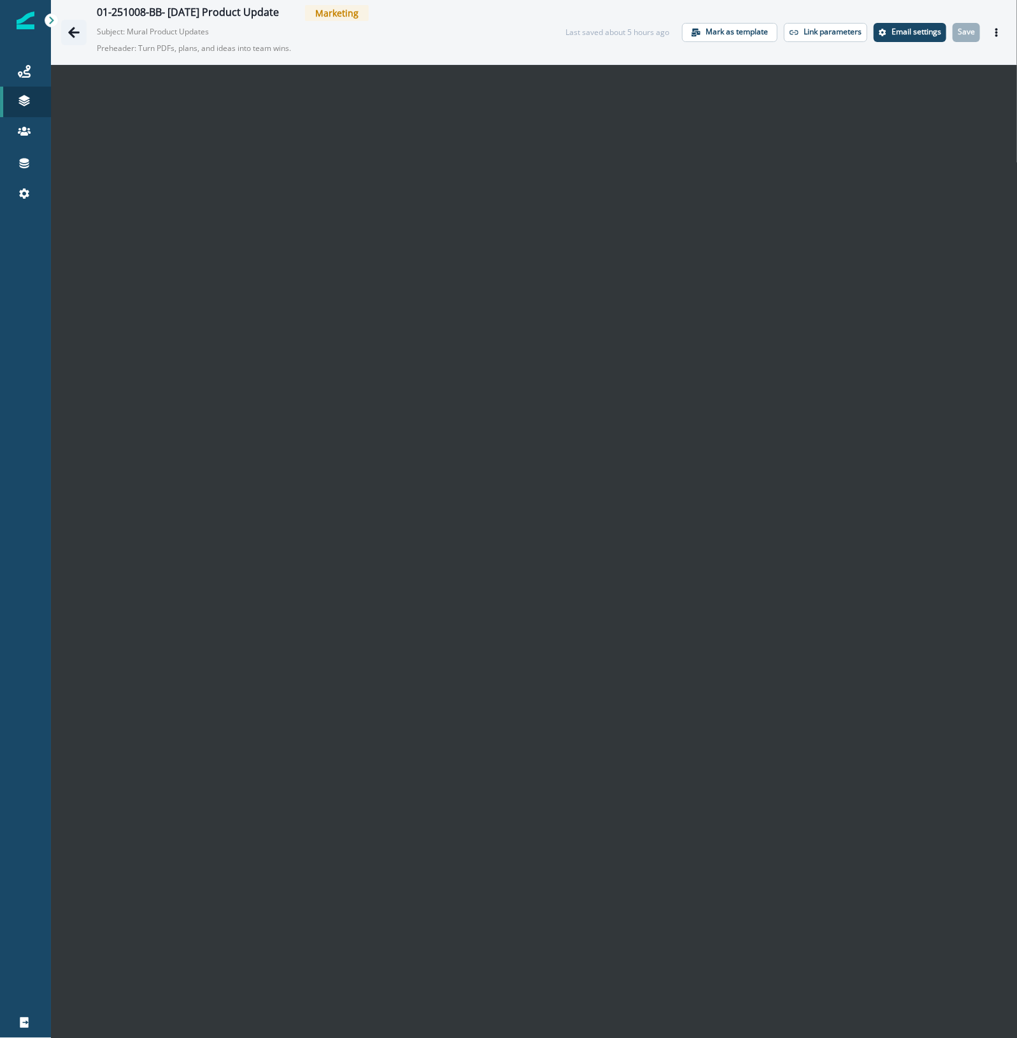
click at [71, 32] on icon "Go back" at bounding box center [73, 32] width 11 height 11
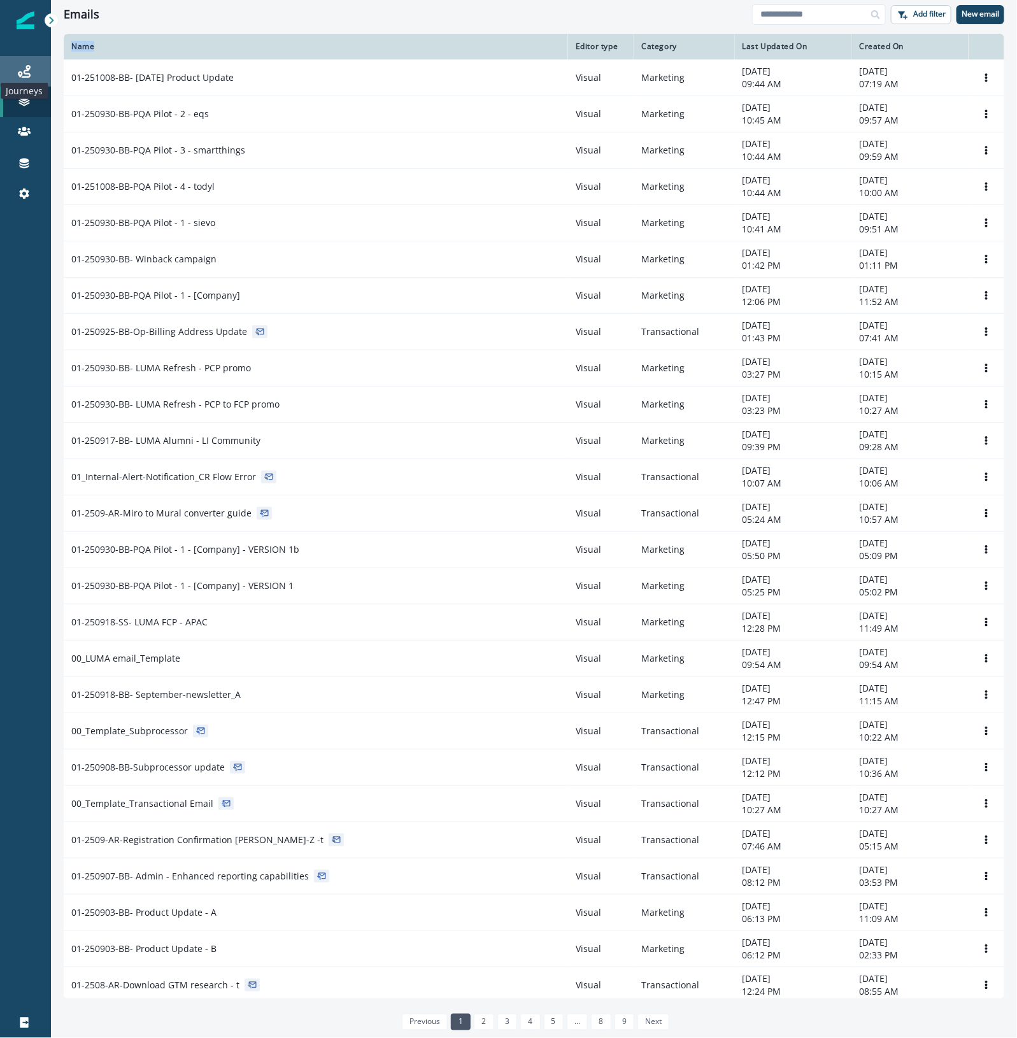
click at [27, 71] on icon at bounding box center [24, 71] width 13 height 13
